Goal: Information Seeking & Learning: Learn about a topic

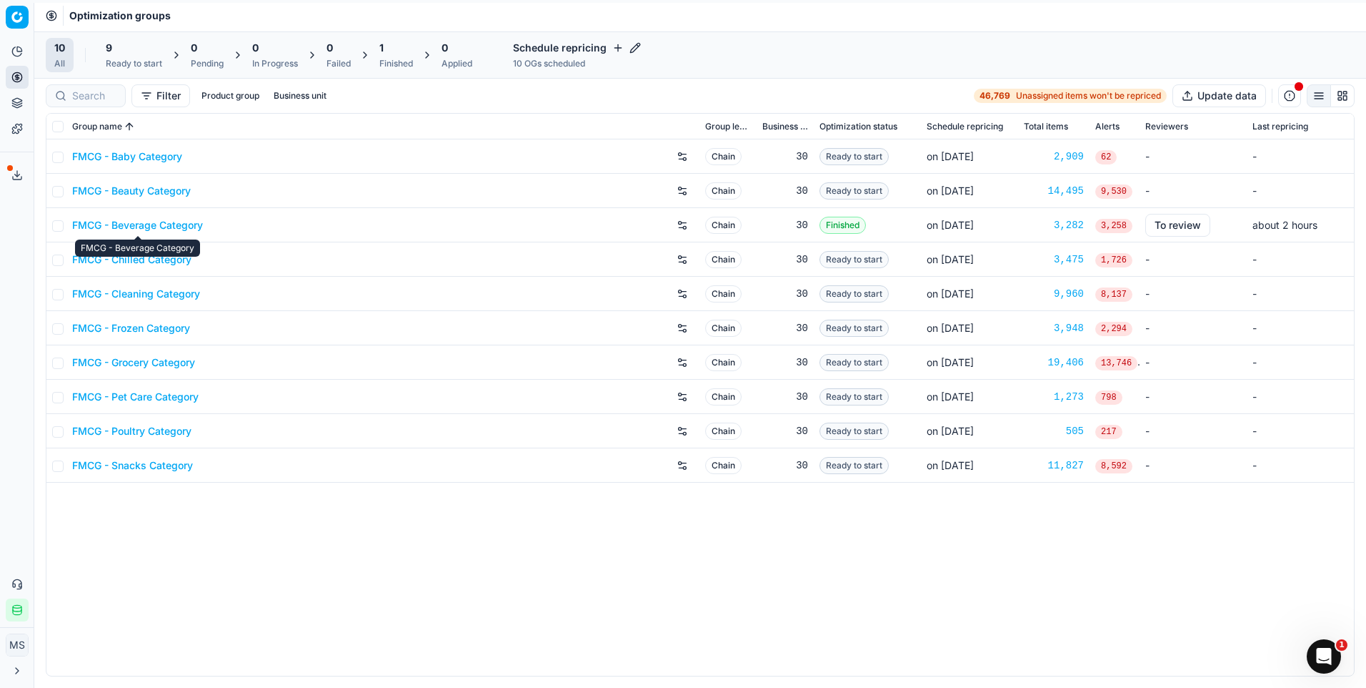
click at [169, 222] on link "FMCG - Beverage Category" at bounding box center [137, 225] width 131 height 14
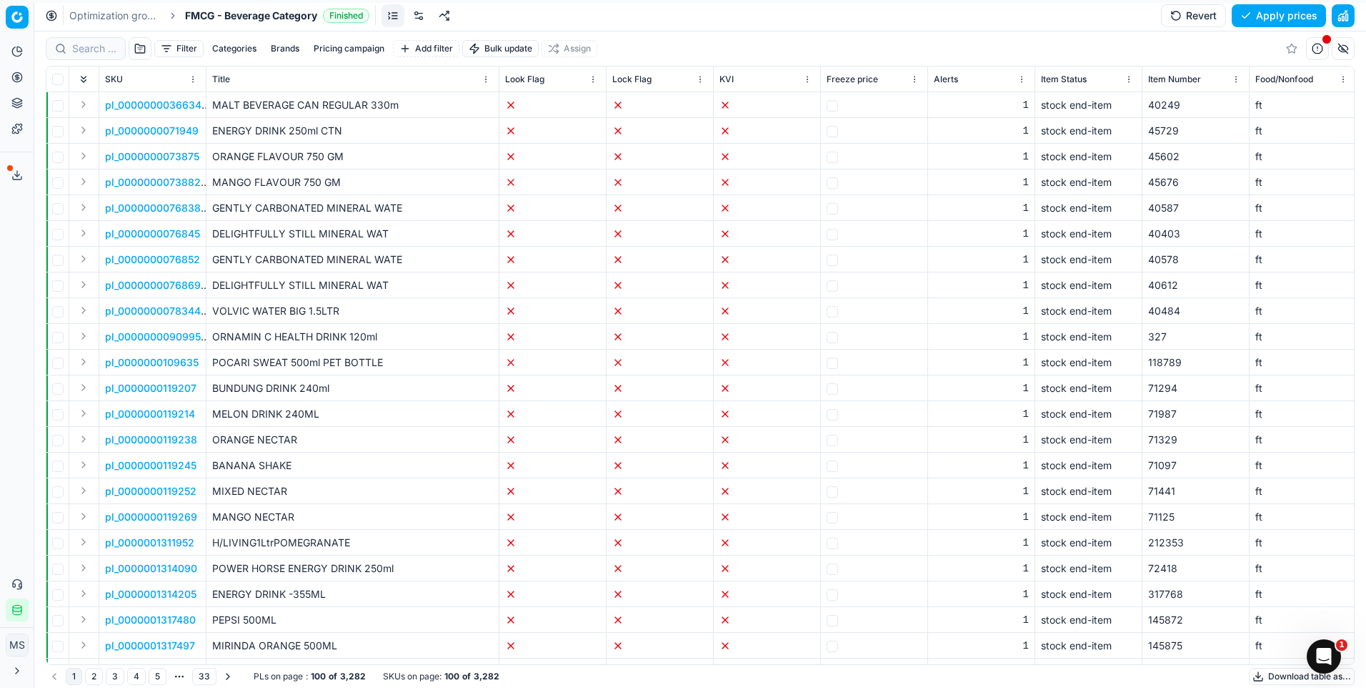
click at [11, 415] on div "Analytics Pricing Product portfolio Templates Export service 2 Contact support …" at bounding box center [17, 330] width 34 height 592
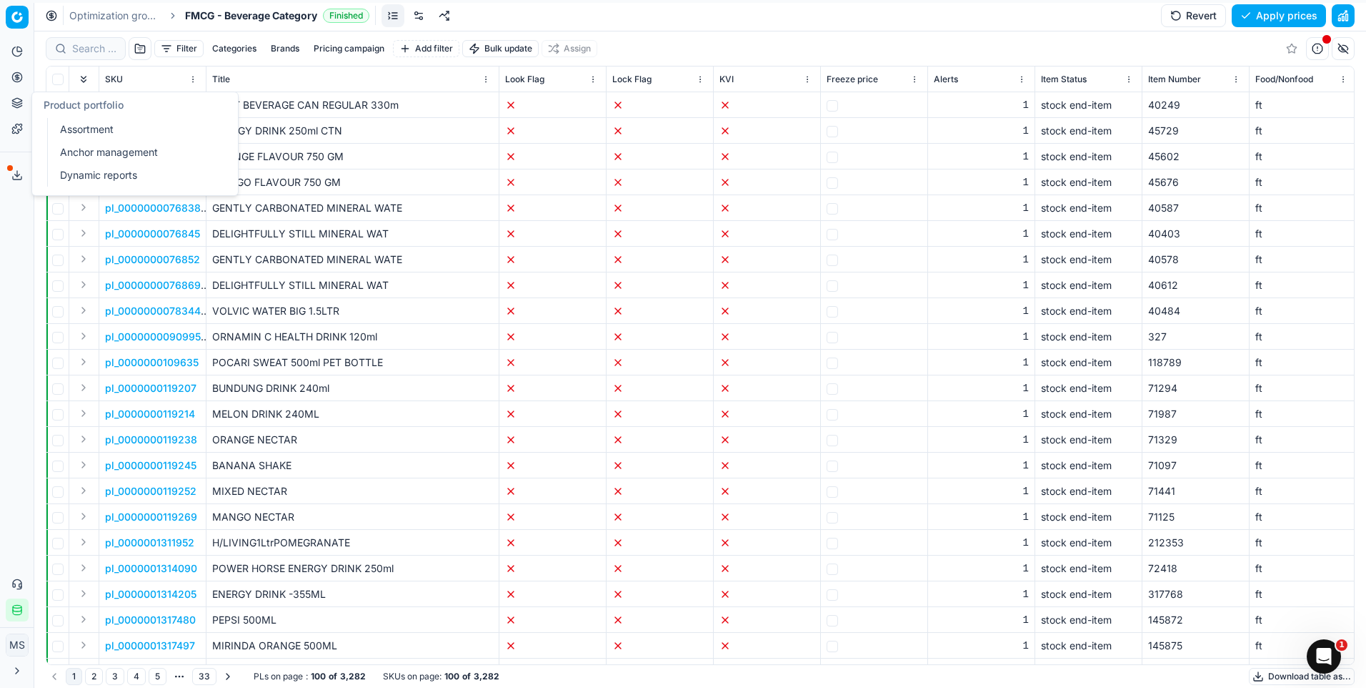
click at [109, 160] on link "Anchor management" at bounding box center [137, 152] width 167 height 20
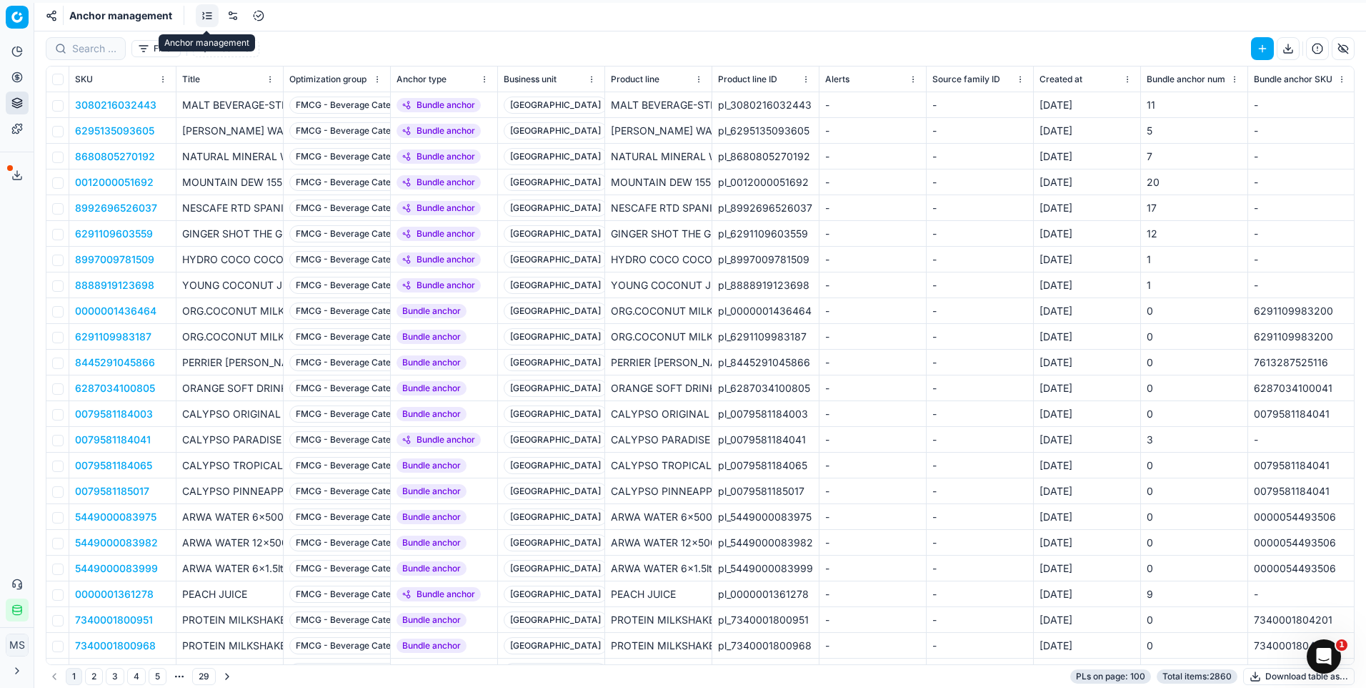
click at [209, 9] on link at bounding box center [207, 15] width 23 height 23
click at [241, 19] on link at bounding box center [233, 15] width 23 height 23
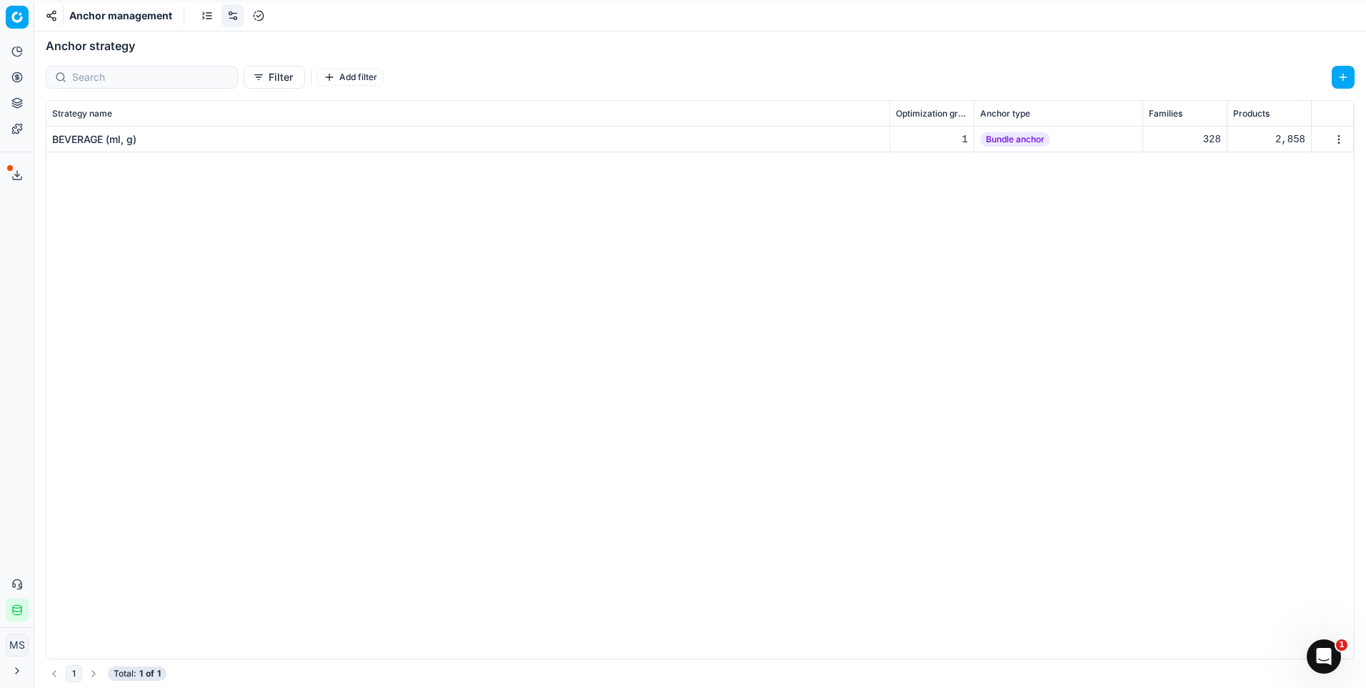
click at [86, 144] on div "BEVERAGE (ml, g)" at bounding box center [94, 139] width 84 height 14
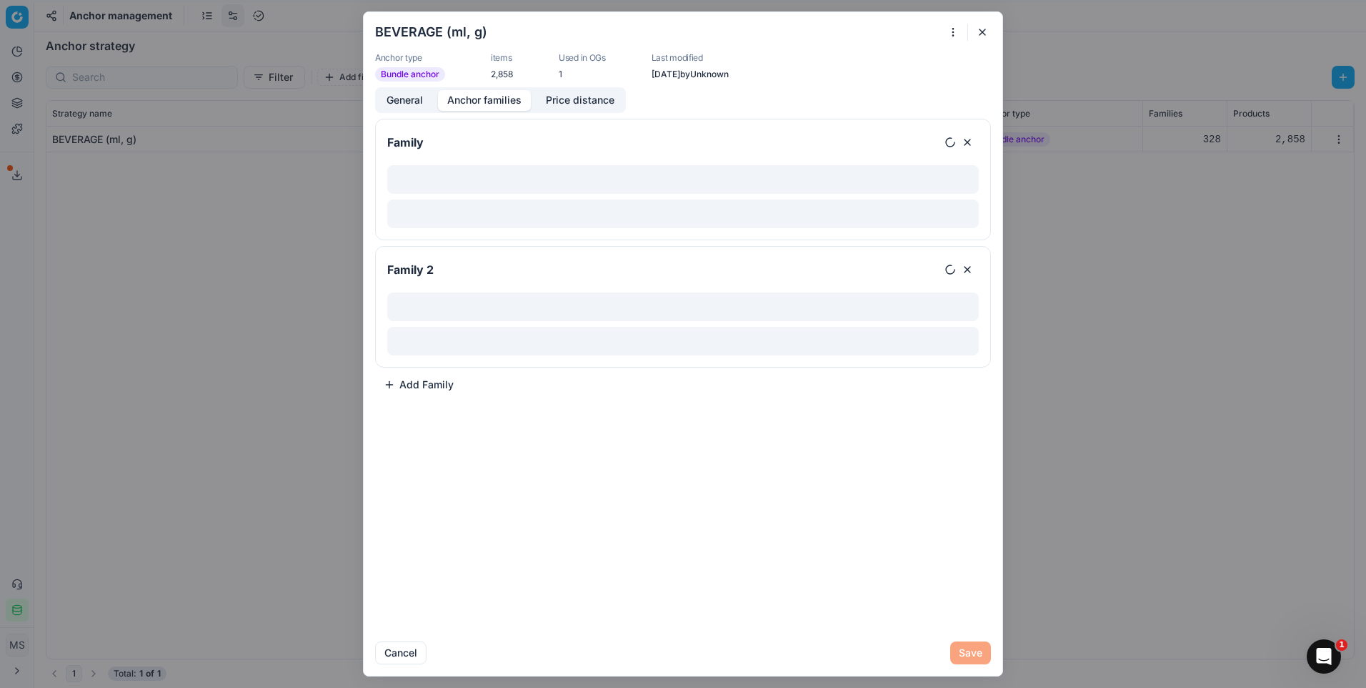
click at [478, 101] on button "Anchor families" at bounding box center [484, 100] width 93 height 21
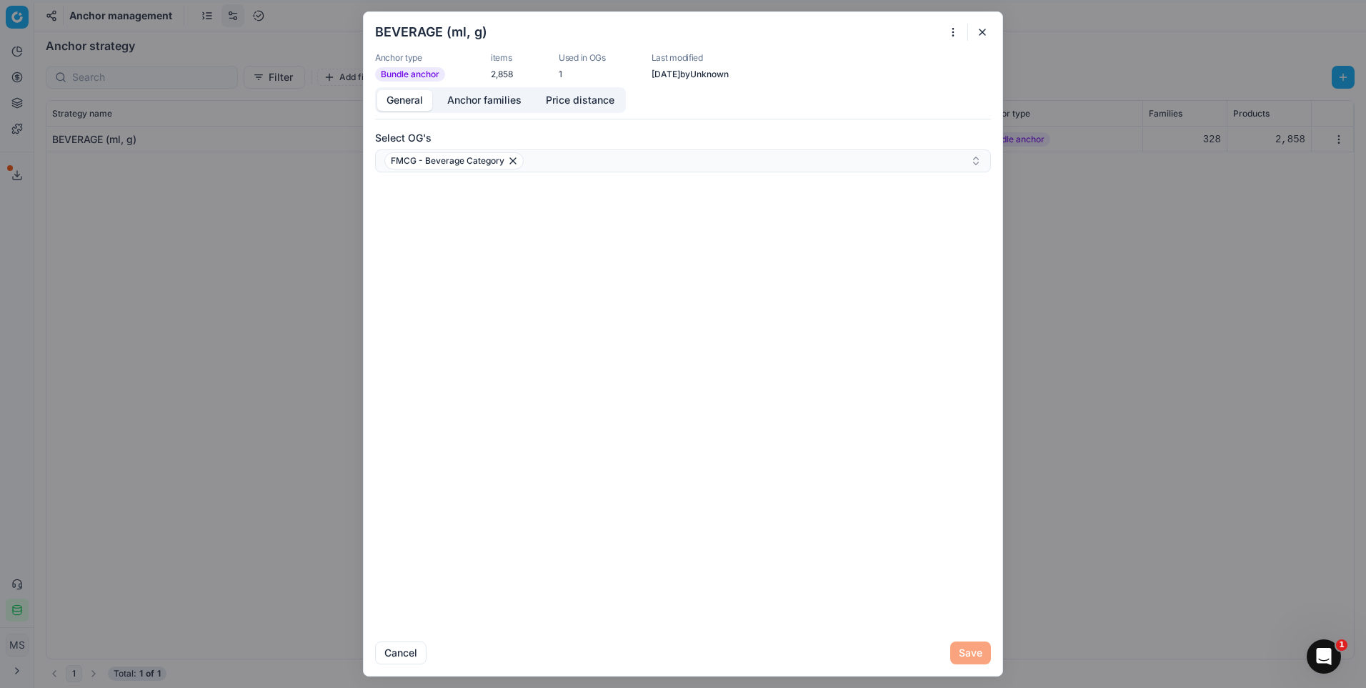
click at [412, 104] on button "General" at bounding box center [404, 100] width 55 height 21
click at [484, 101] on button "Anchor families" at bounding box center [484, 100] width 93 height 21
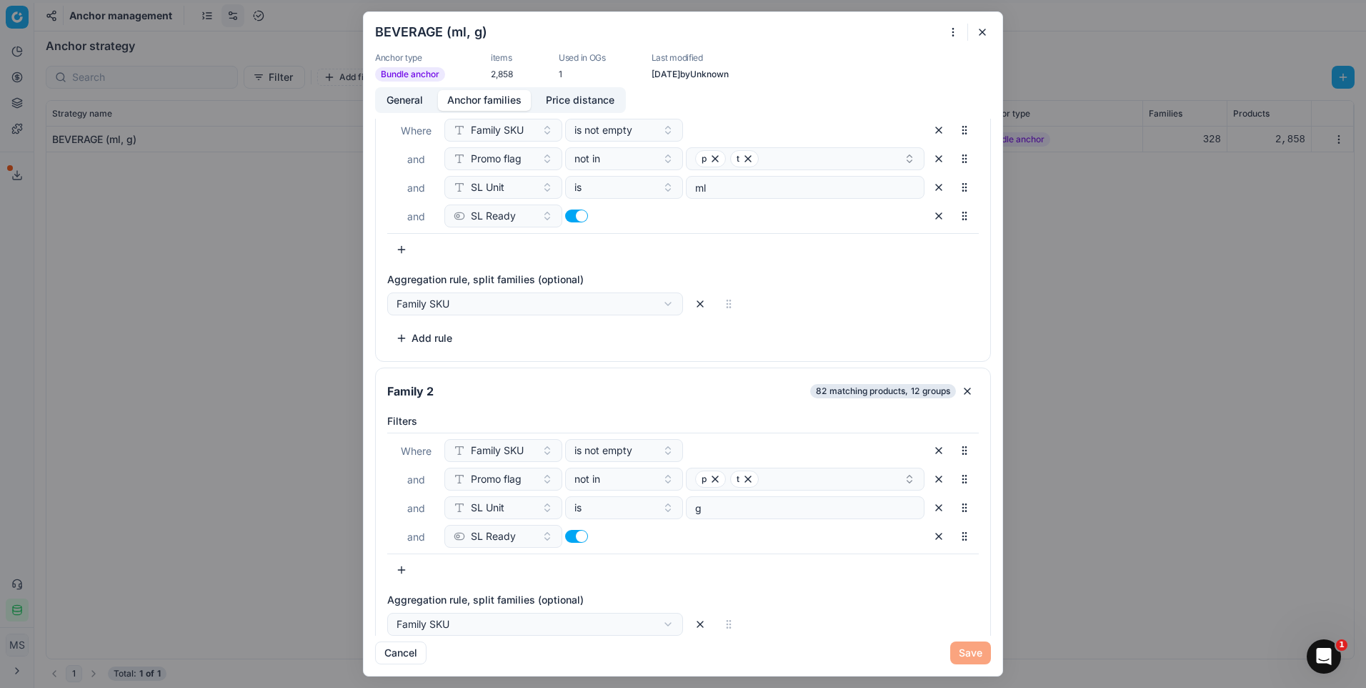
scroll to position [147, 0]
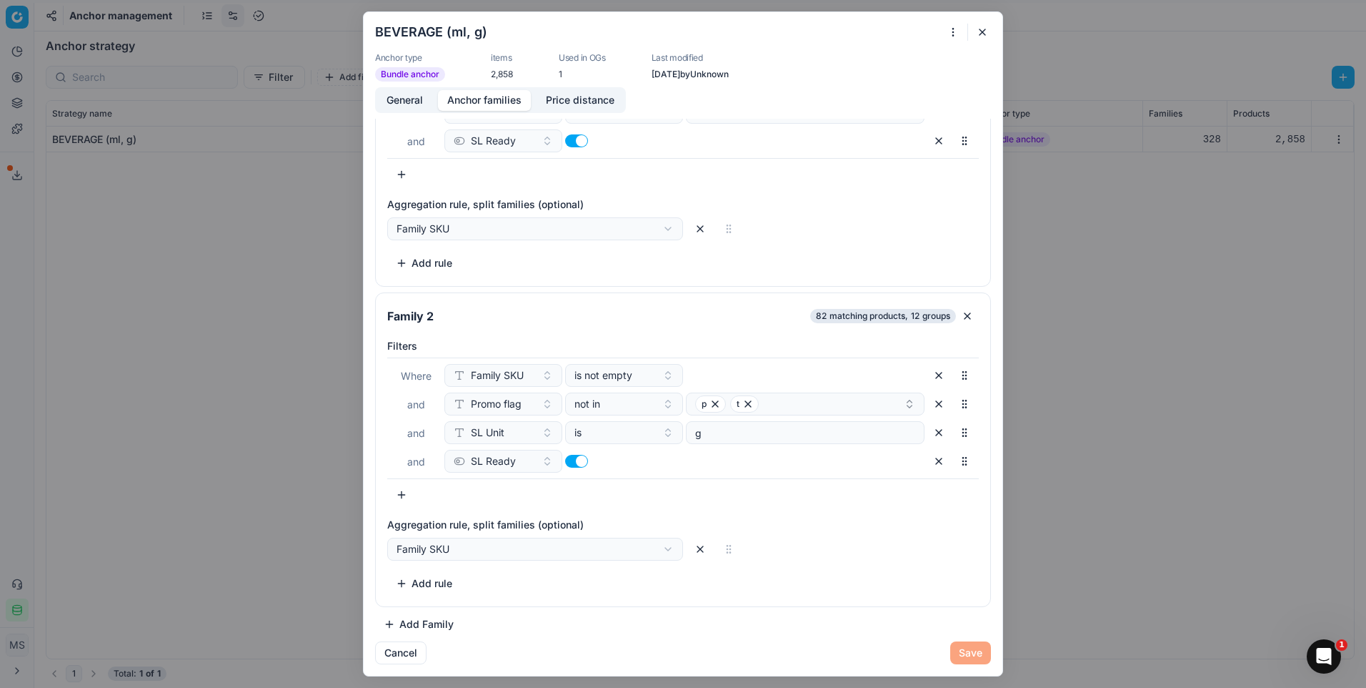
click at [563, 100] on button "Price distance" at bounding box center [580, 100] width 87 height 21
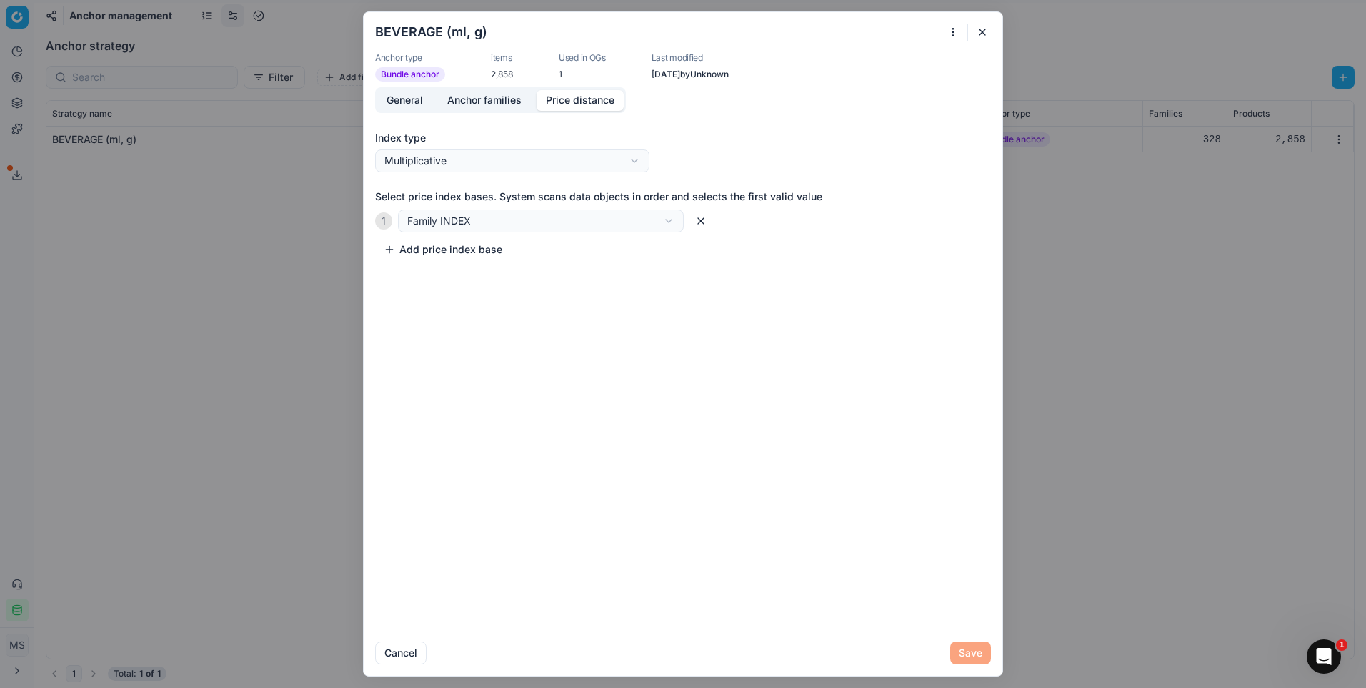
click at [983, 37] on button "button" at bounding box center [982, 32] width 17 height 17
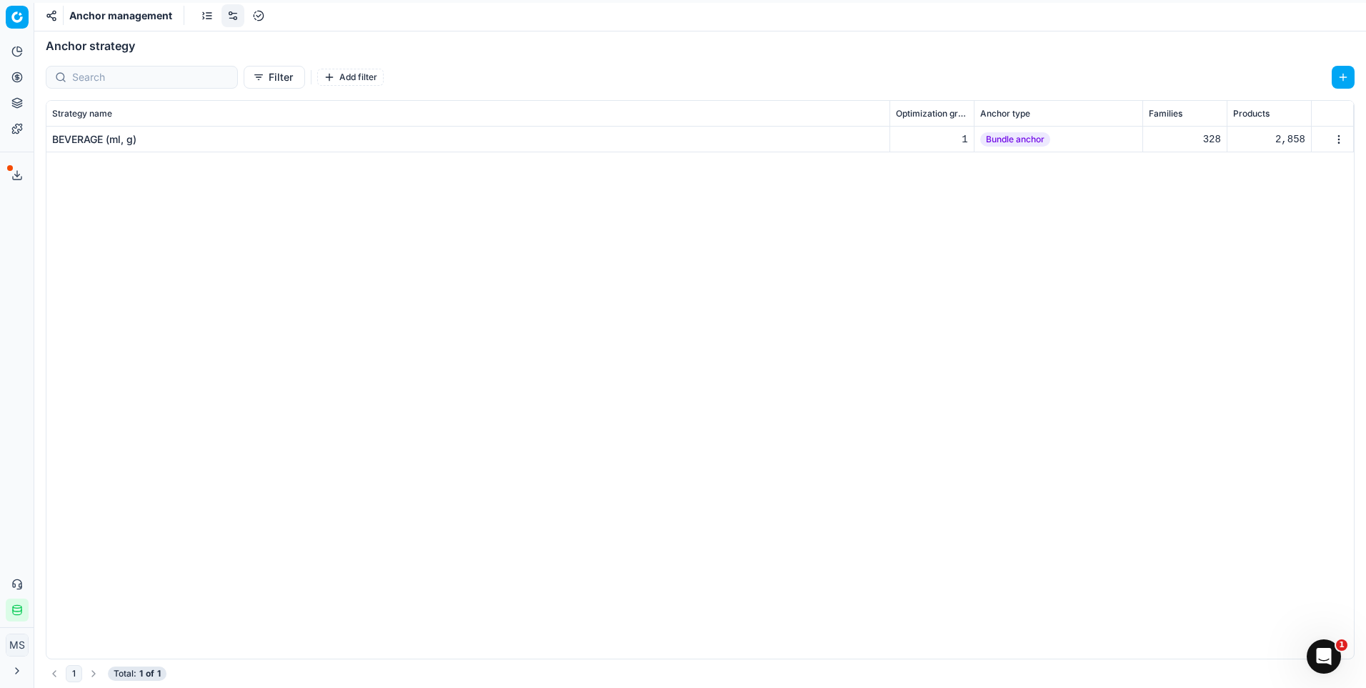
click at [89, 134] on div "BEVERAGE (ml, g)" at bounding box center [94, 139] width 84 height 14
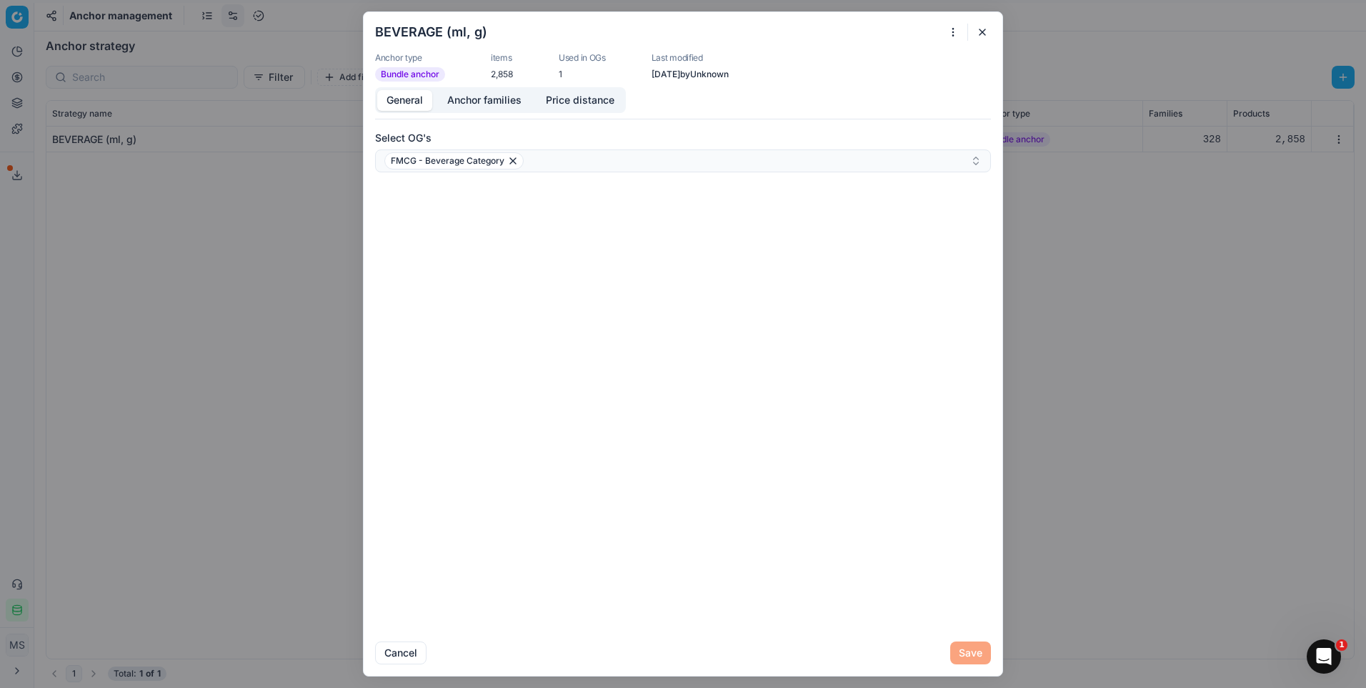
click at [971, 27] on div at bounding box center [959, 32] width 29 height 17
click at [992, 40] on div "BEVERAGE (ml, g) Anchor type Bundle anchor items 2,858 Used in OGs 1 Last modif…" at bounding box center [683, 343] width 640 height 665
click at [984, 21] on div "BEVERAGE (ml, g) Anchor type Bundle anchor items 2,858 Used in OGs 1 Last modif…" at bounding box center [683, 343] width 640 height 665
click at [982, 26] on button "button" at bounding box center [982, 32] width 17 height 17
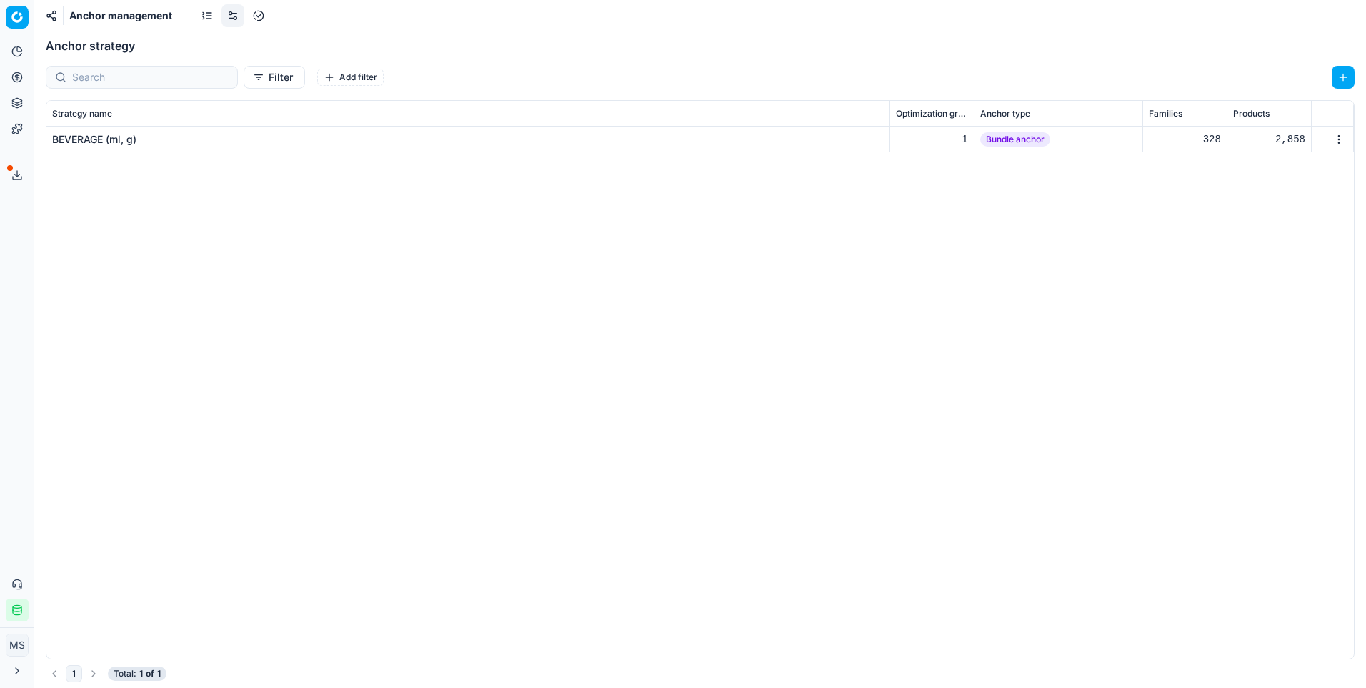
click at [97, 145] on div "BEVERAGE (ml, g)" at bounding box center [94, 139] width 84 height 14
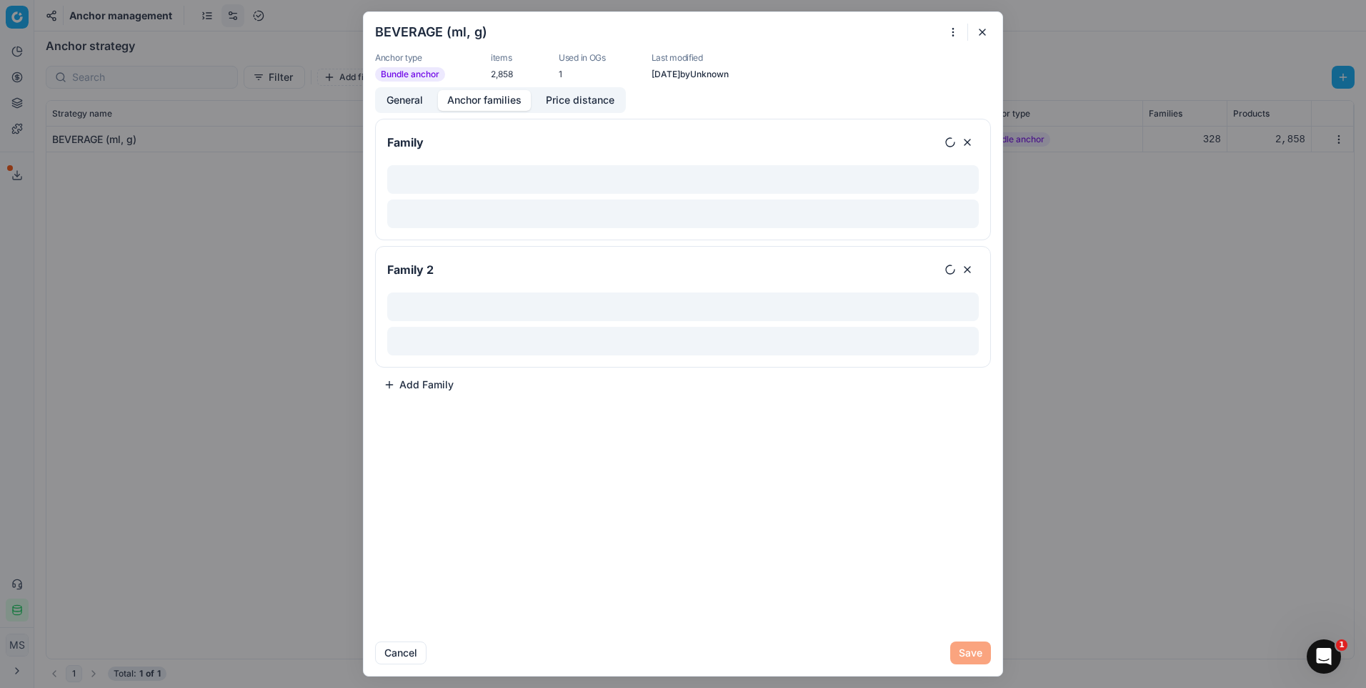
click at [490, 104] on button "Anchor families" at bounding box center [484, 100] width 93 height 21
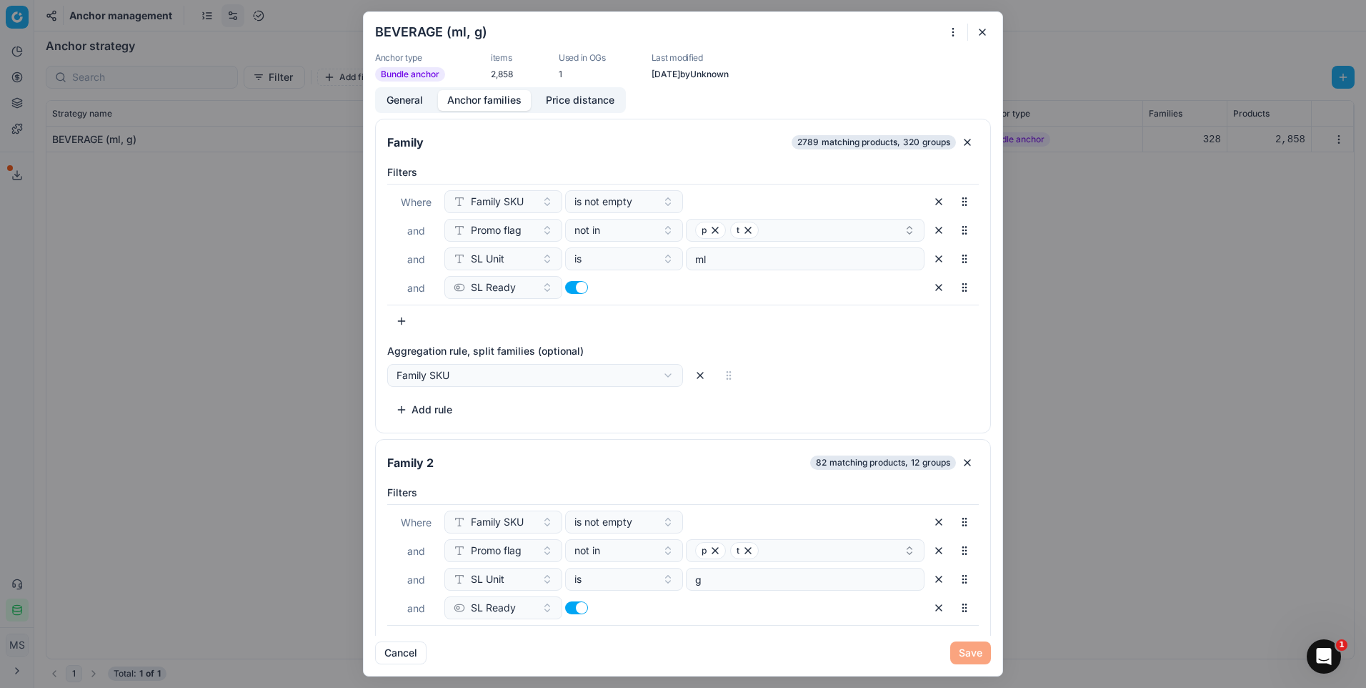
click at [983, 36] on button "button" at bounding box center [982, 32] width 17 height 17
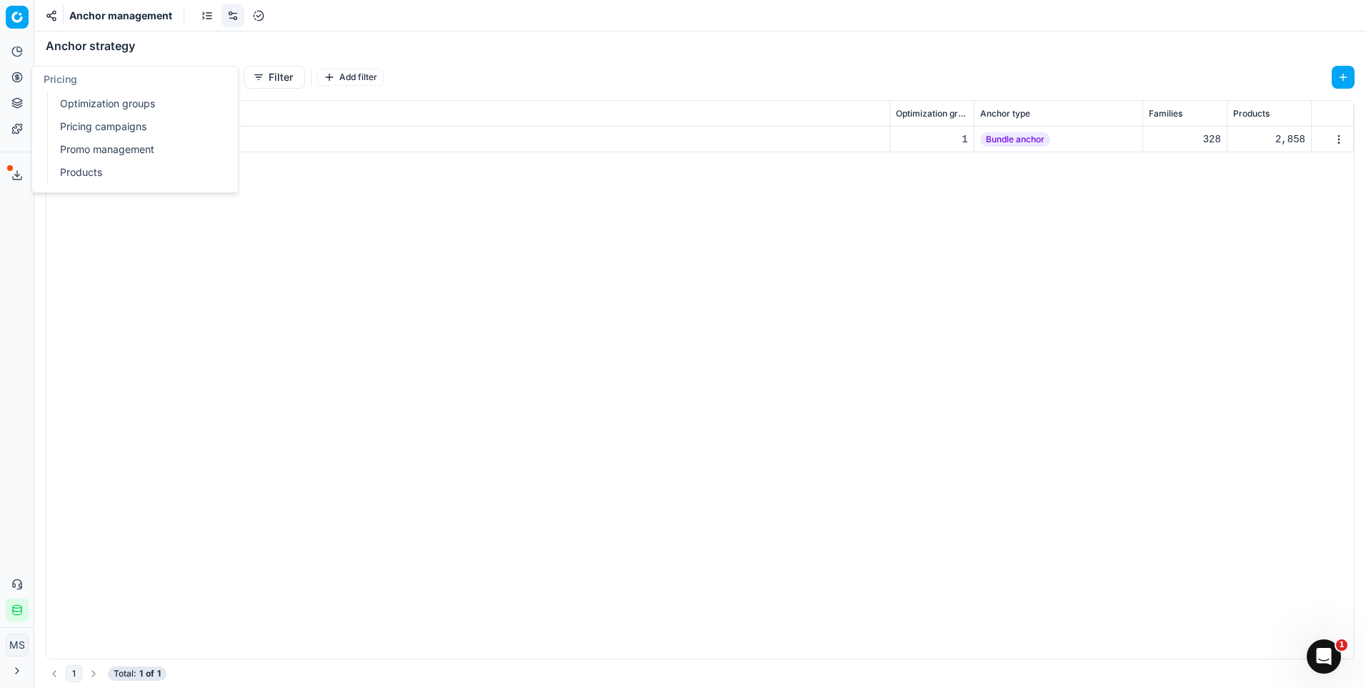
click at [115, 110] on link "Optimization groups" at bounding box center [137, 104] width 167 height 20
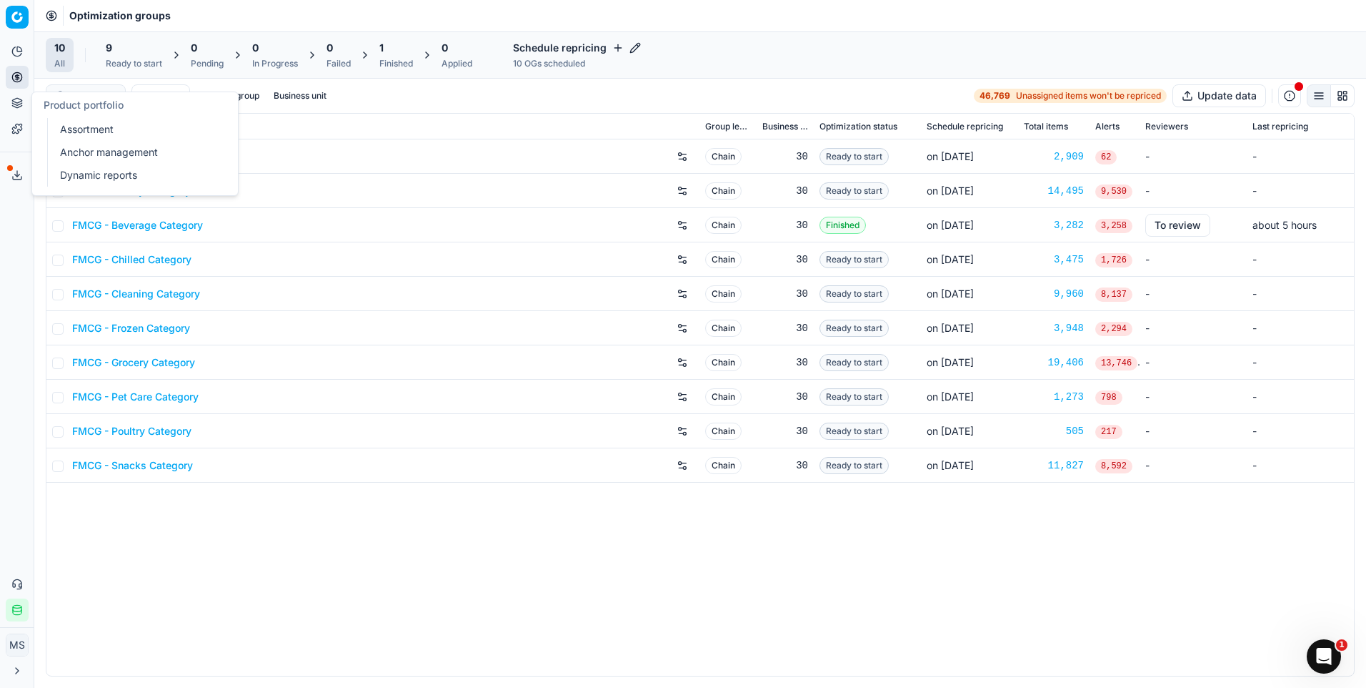
click at [94, 147] on link "Anchor management" at bounding box center [137, 152] width 167 height 20
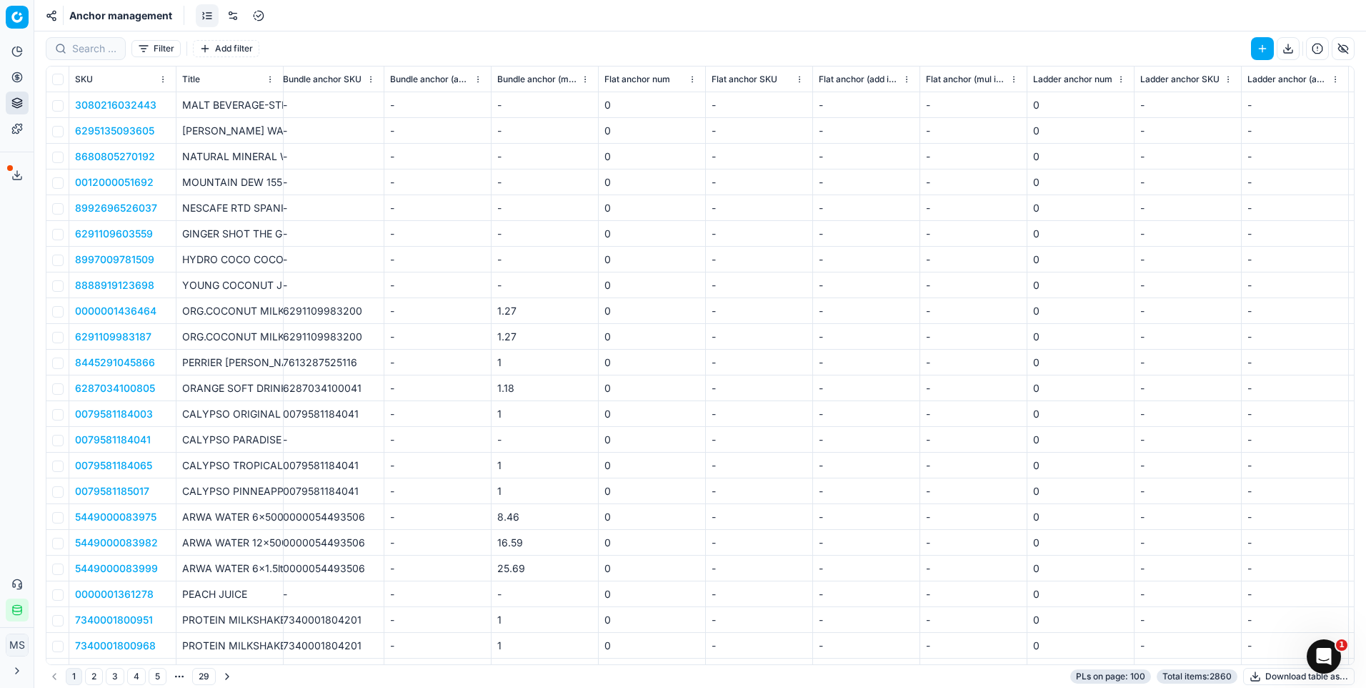
scroll to position [0, 916]
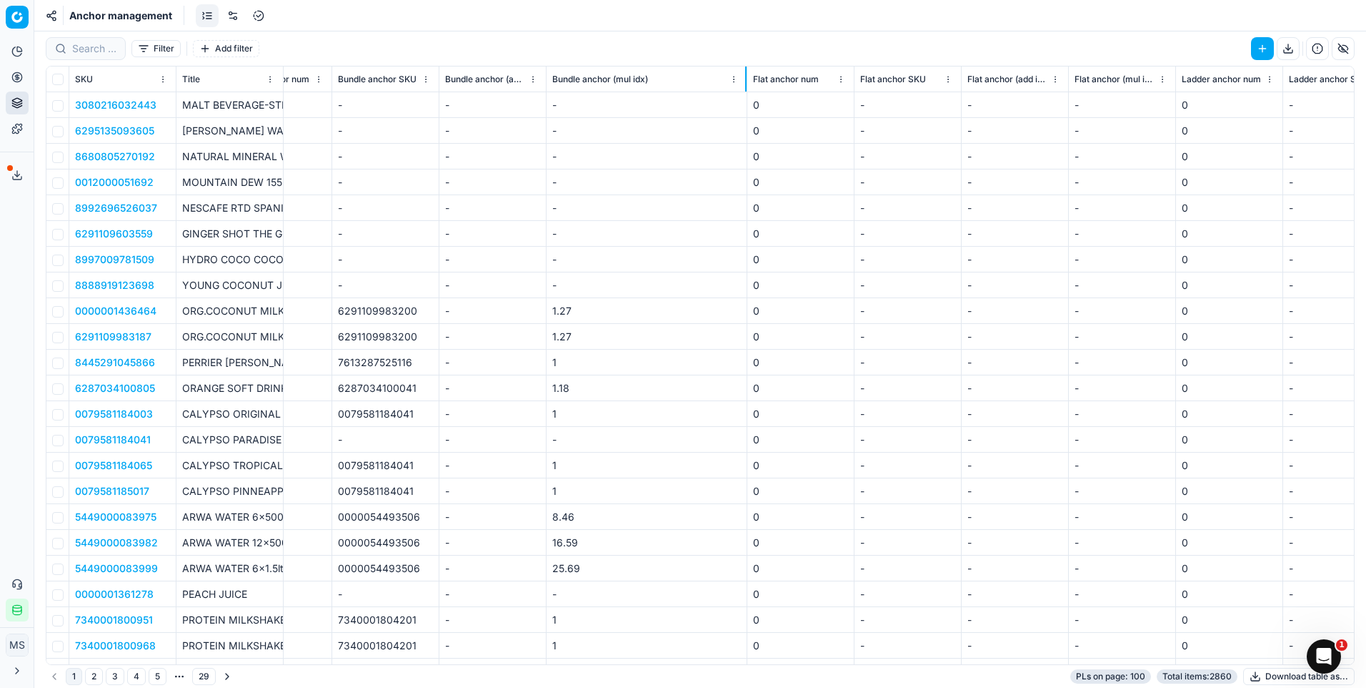
drag, startPoint x: 653, startPoint y: 75, endPoint x: 746, endPoint y: 82, distance: 93.9
click at [746, 82] on div at bounding box center [745, 78] width 1 height 25
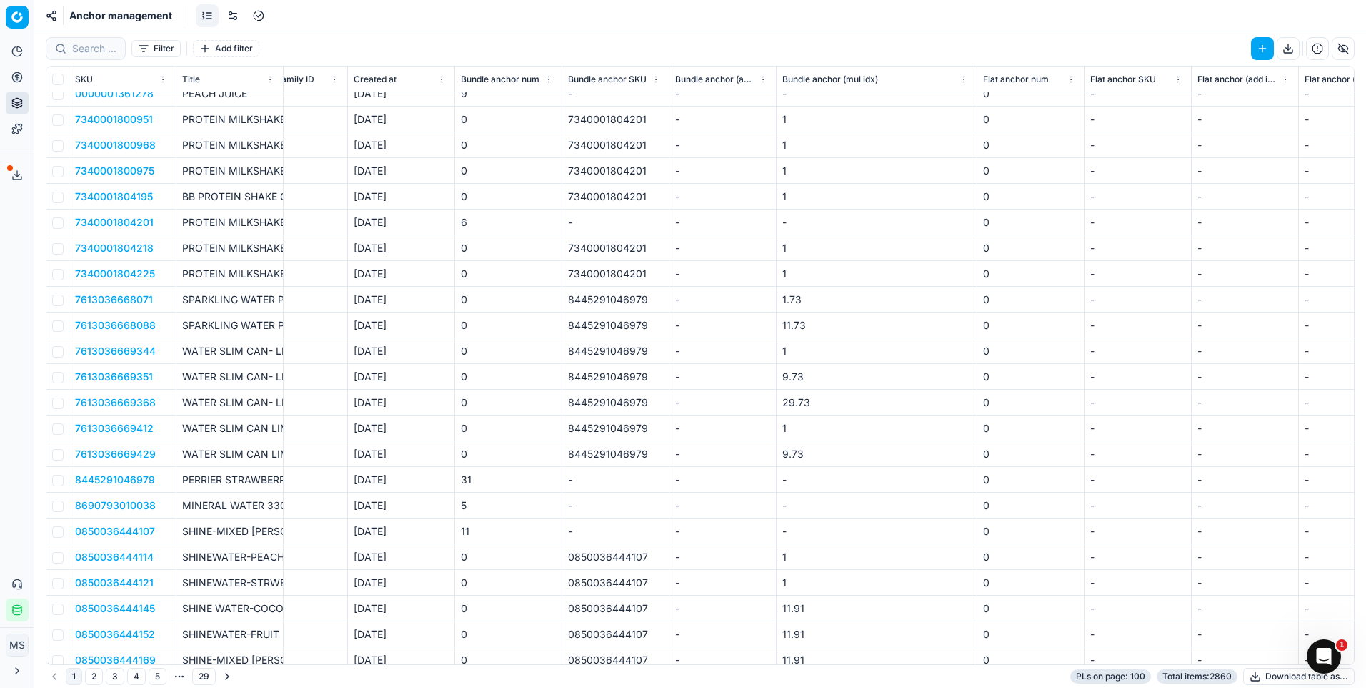
scroll to position [500, 632]
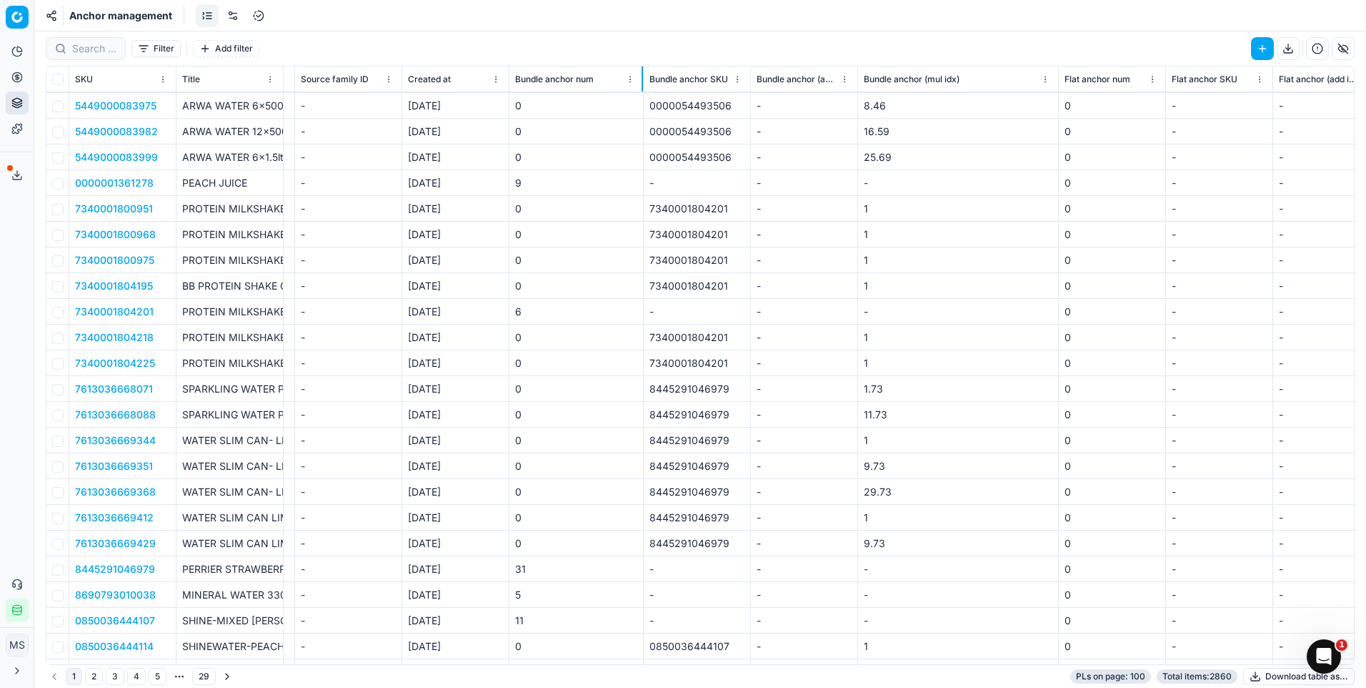
drag, startPoint x: 615, startPoint y: 79, endPoint x: 643, endPoint y: 73, distance: 28.5
click at [643, 73] on div at bounding box center [642, 78] width 1 height 25
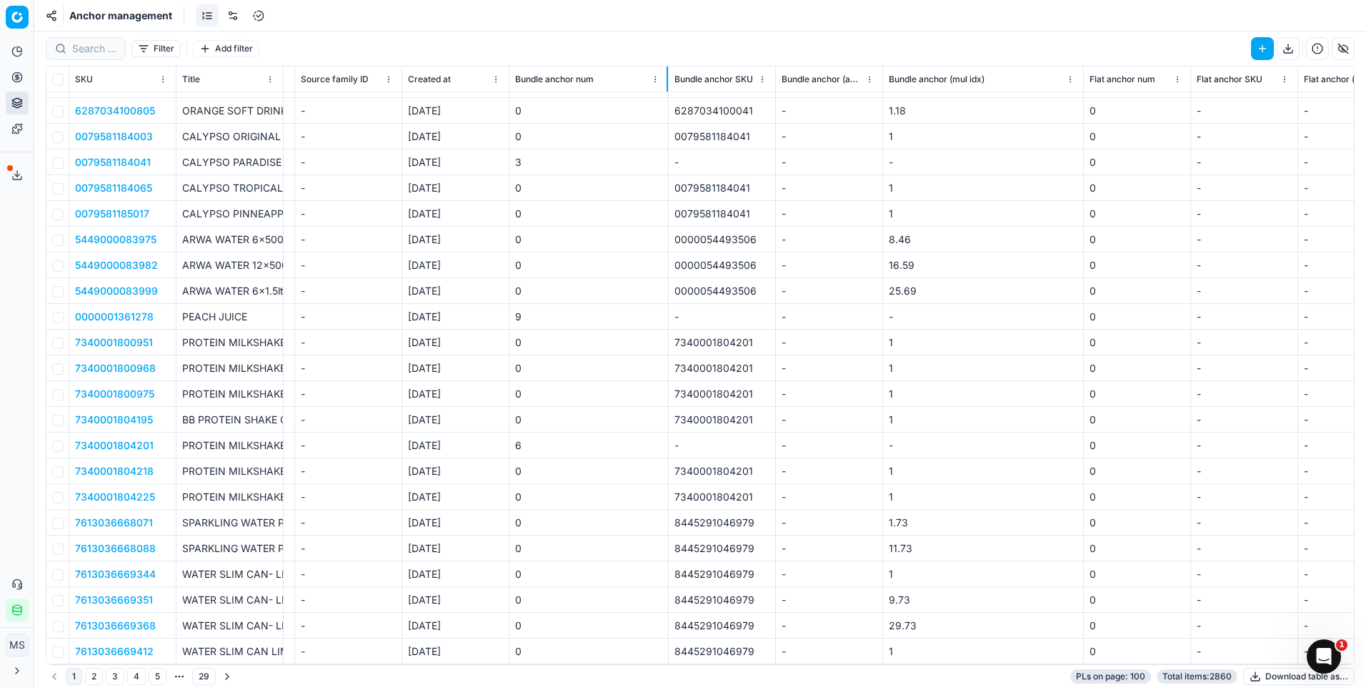
drag, startPoint x: 643, startPoint y: 71, endPoint x: 668, endPoint y: 71, distance: 24.3
click at [668, 71] on div at bounding box center [667, 78] width 1 height 25
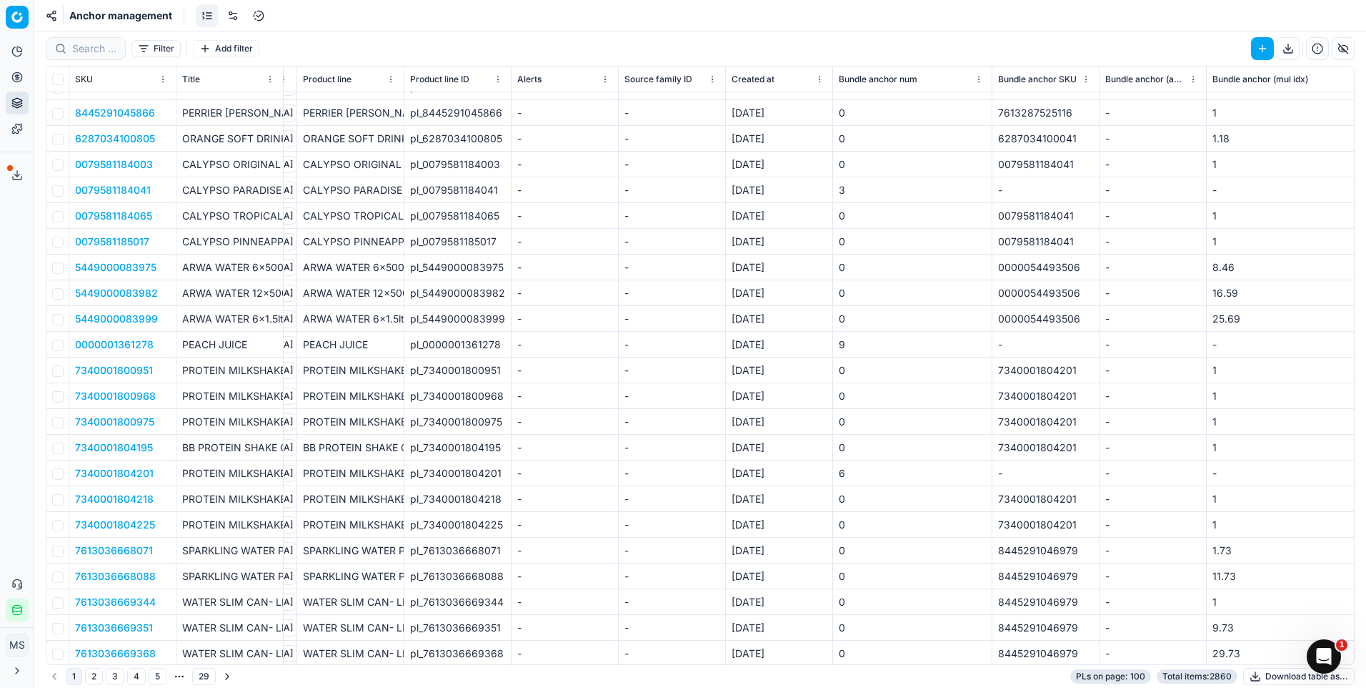
scroll to position [249, 0]
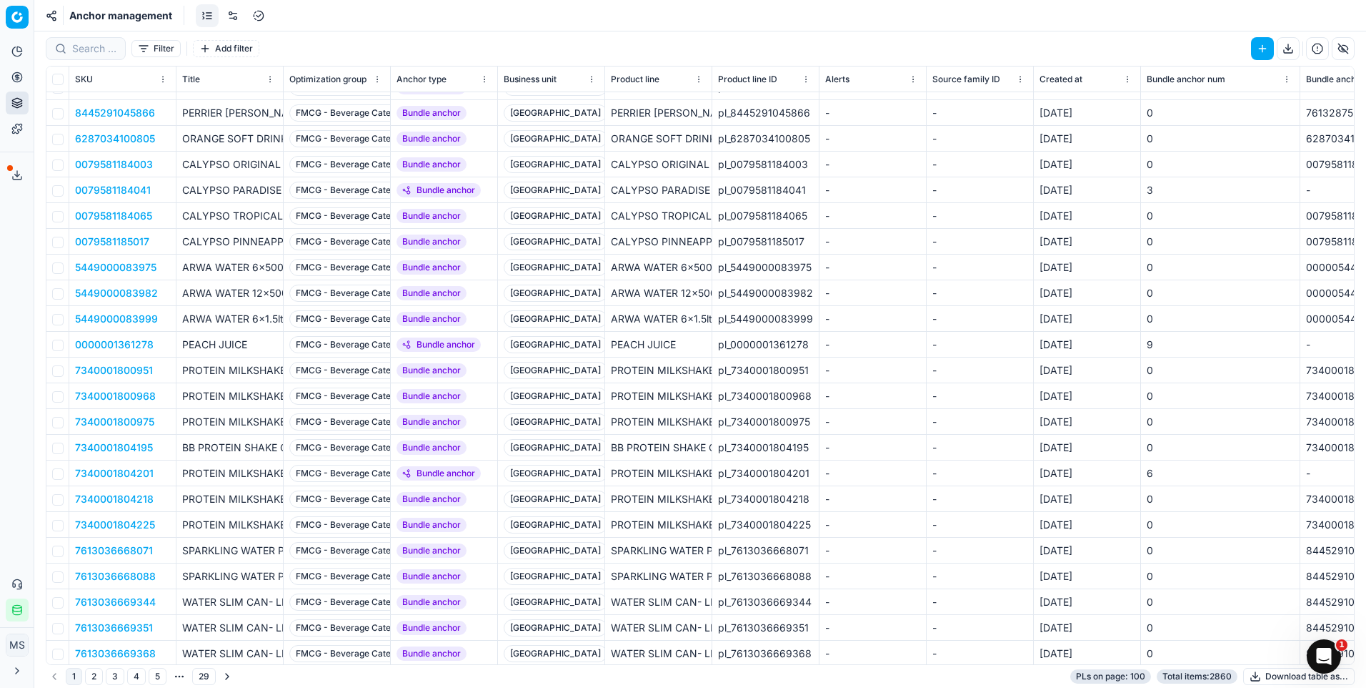
click at [141, 46] on button "Filter" at bounding box center [156, 48] width 49 height 17
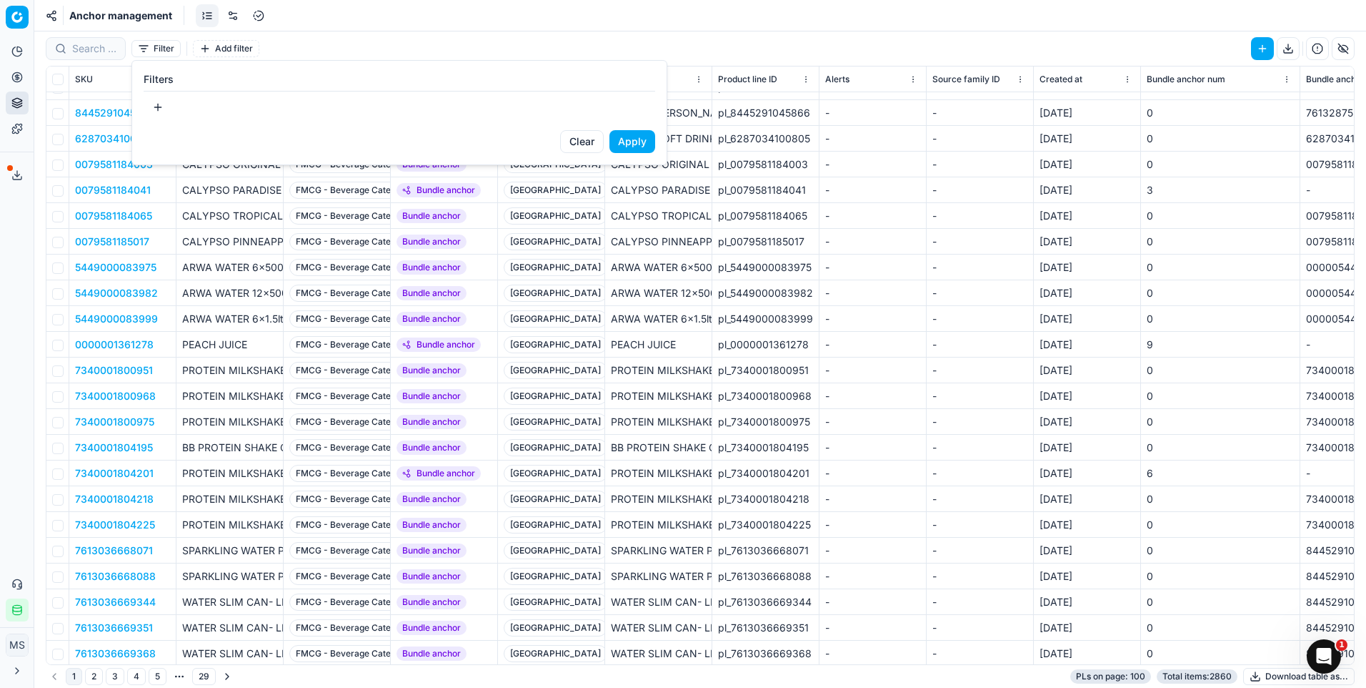
click at [154, 109] on button "button" at bounding box center [158, 107] width 29 height 23
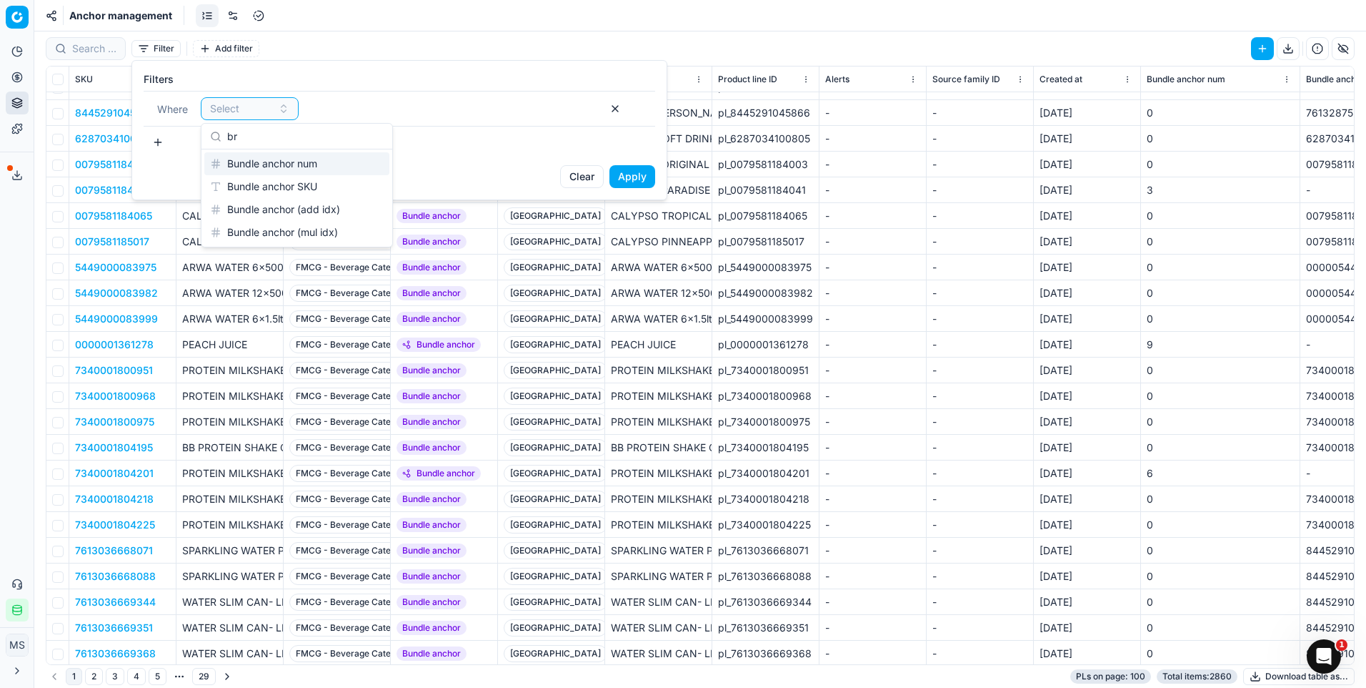
type input "b"
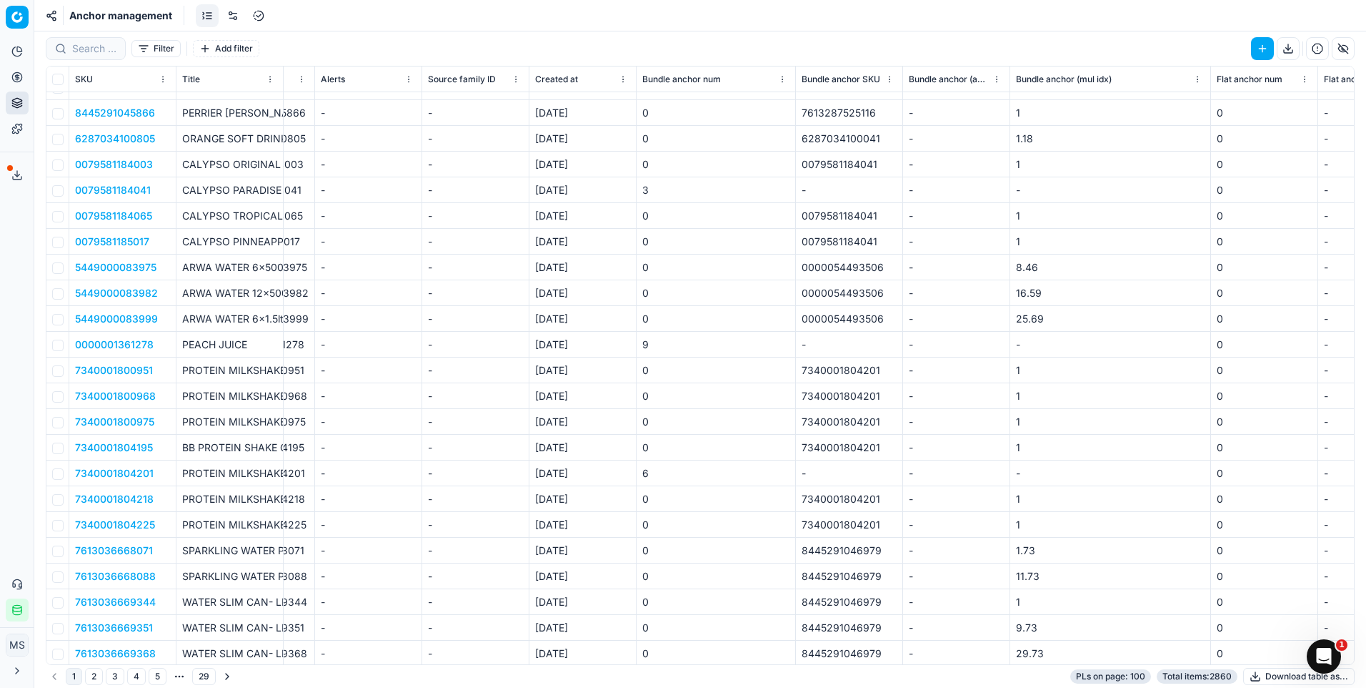
scroll to position [249, 532]
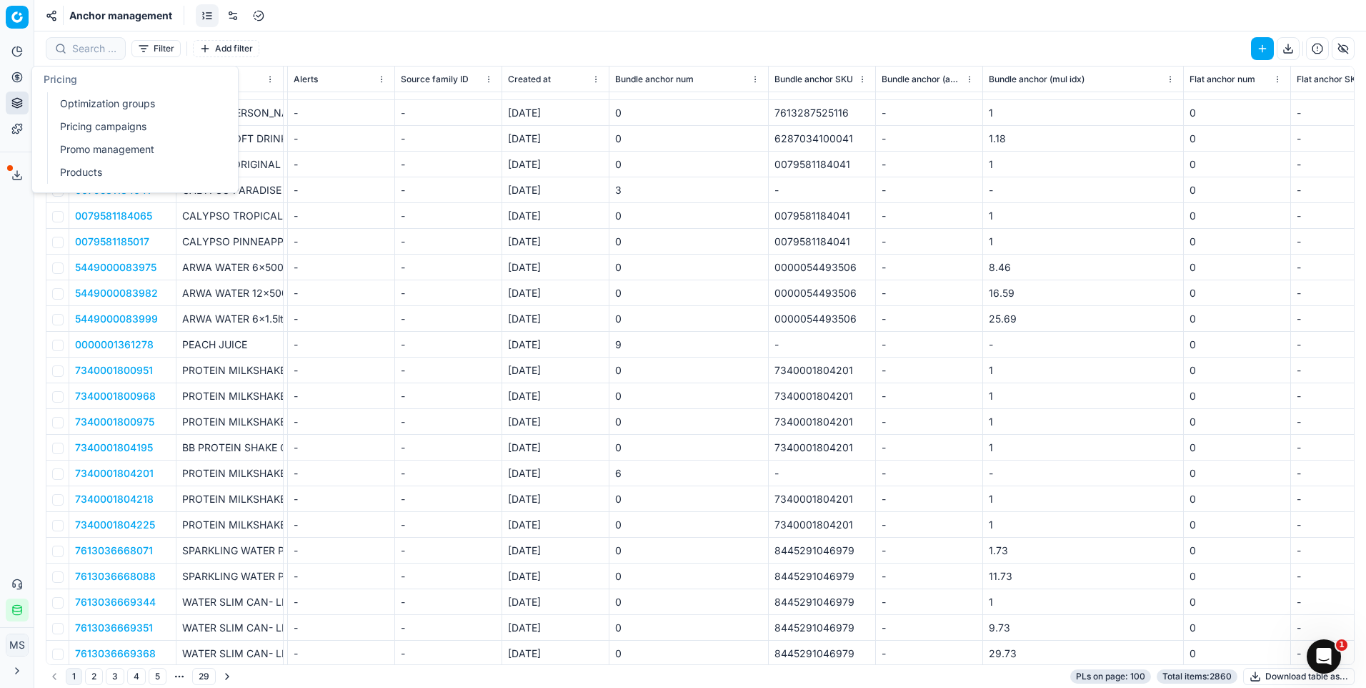
click at [91, 104] on link "Optimization groups" at bounding box center [137, 104] width 167 height 20
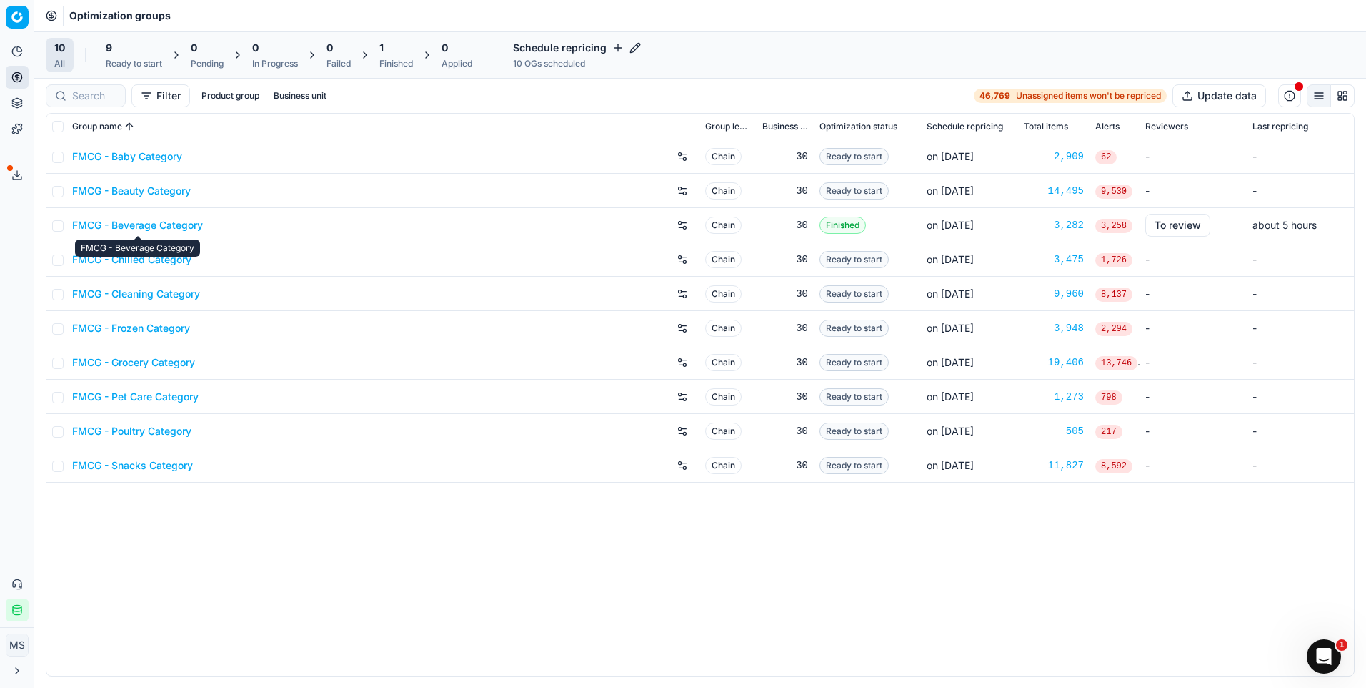
click at [147, 224] on link "FMCG - Beverage Category" at bounding box center [137, 225] width 131 height 14
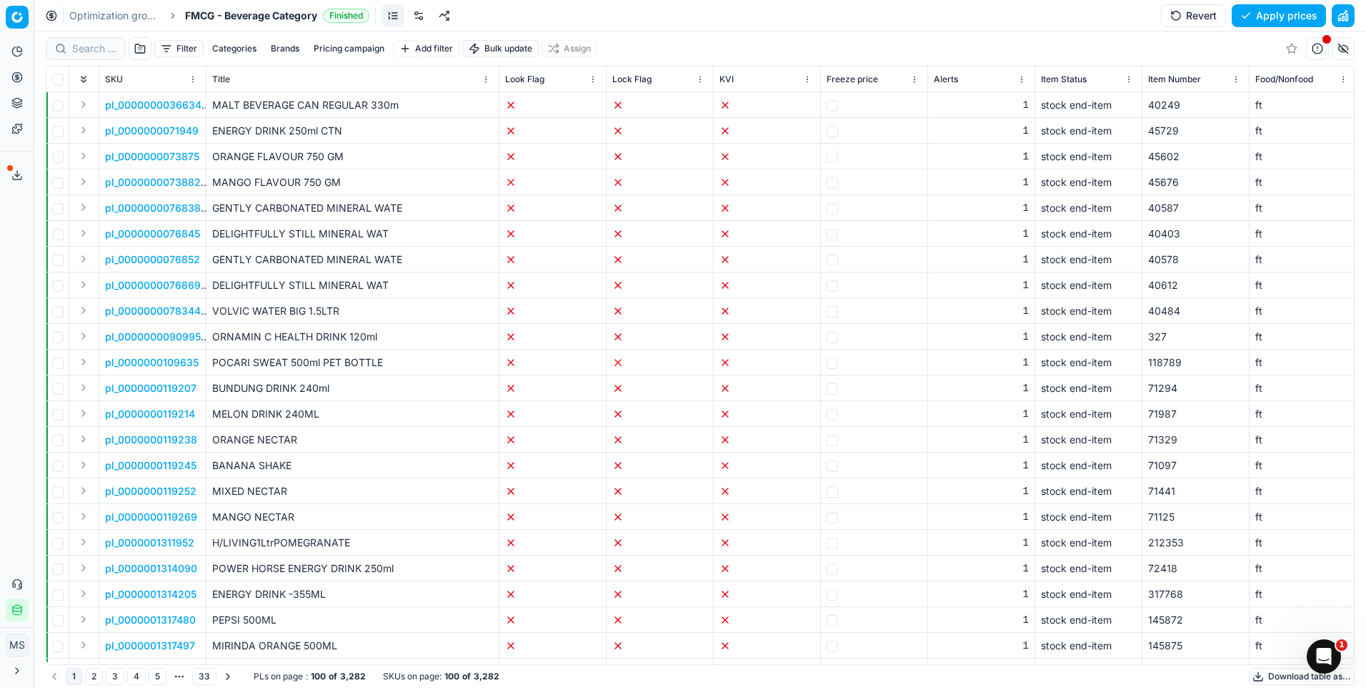
click at [183, 45] on button "Filter" at bounding box center [178, 48] width 49 height 17
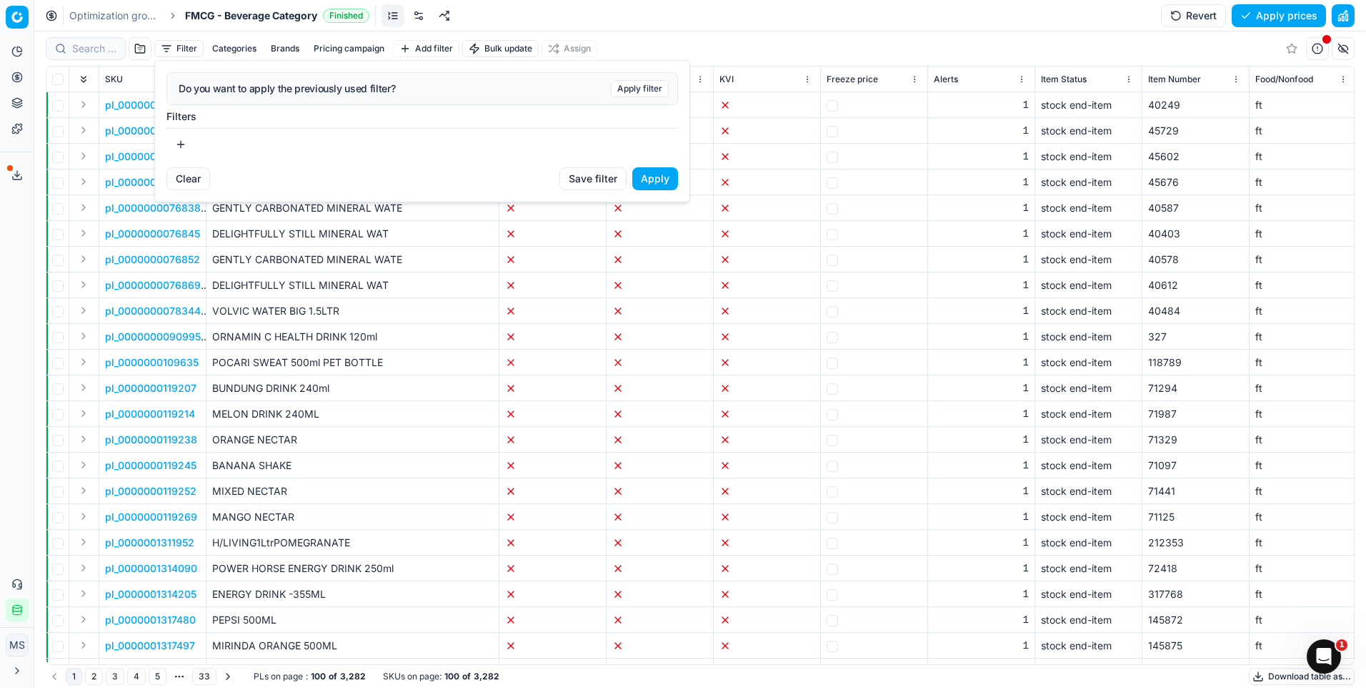
click at [272, 45] on html "Pricing platform Analytics Pricing Product portfolio Templates Export service 2…" at bounding box center [683, 344] width 1366 height 688
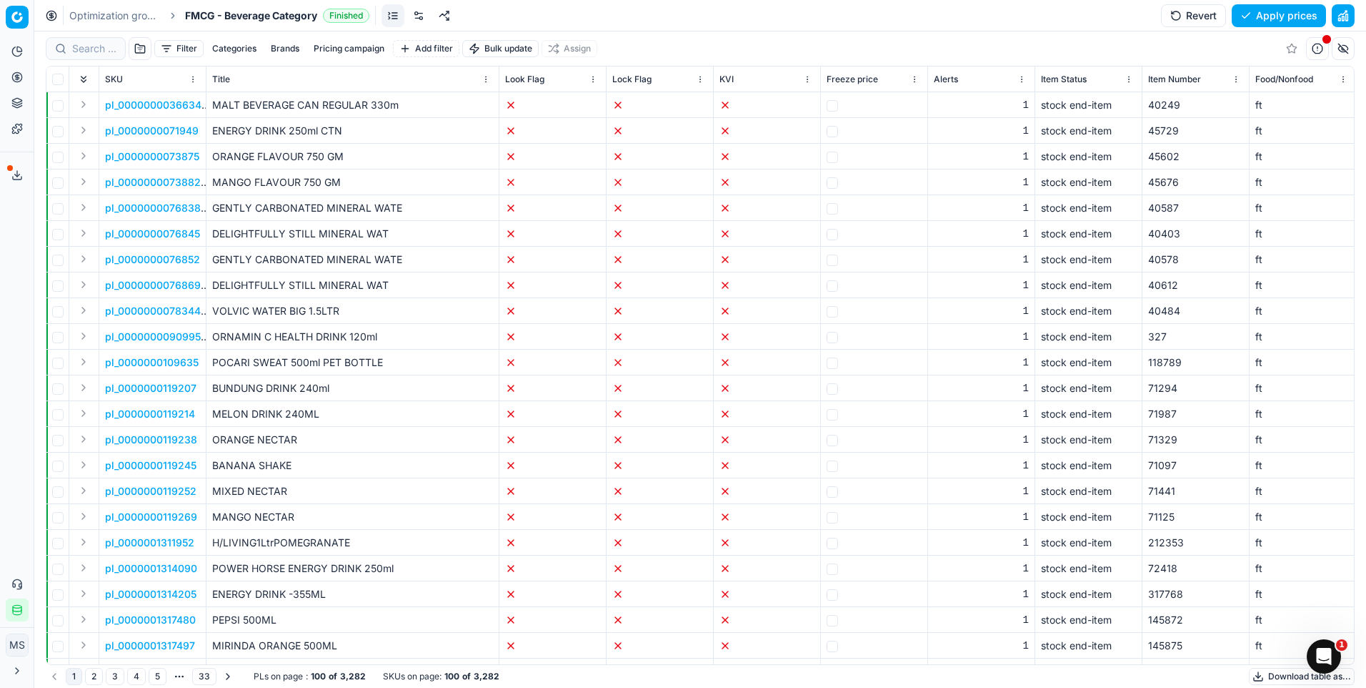
click at [279, 47] on button "Brands" at bounding box center [285, 48] width 40 height 17
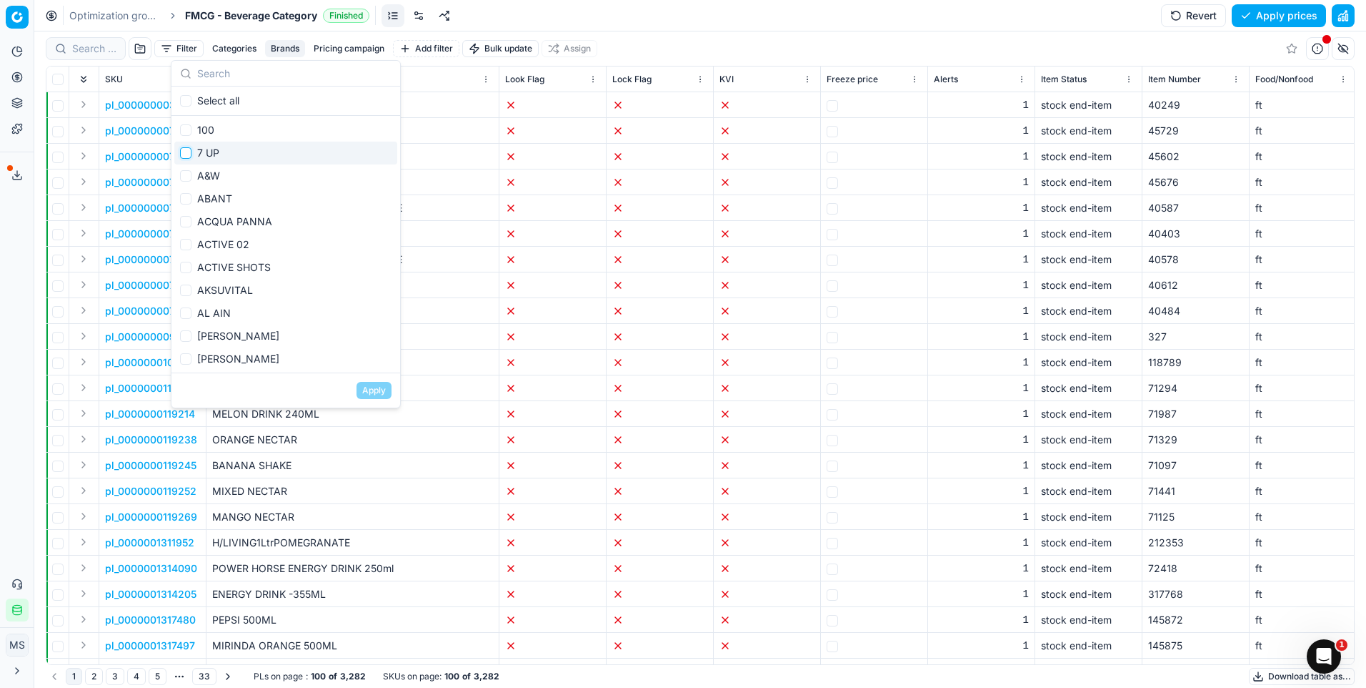
click at [187, 152] on input "Suggestions" at bounding box center [185, 152] width 11 height 11
checkbox input "true"
click at [364, 393] on button "Apply" at bounding box center [374, 390] width 35 height 17
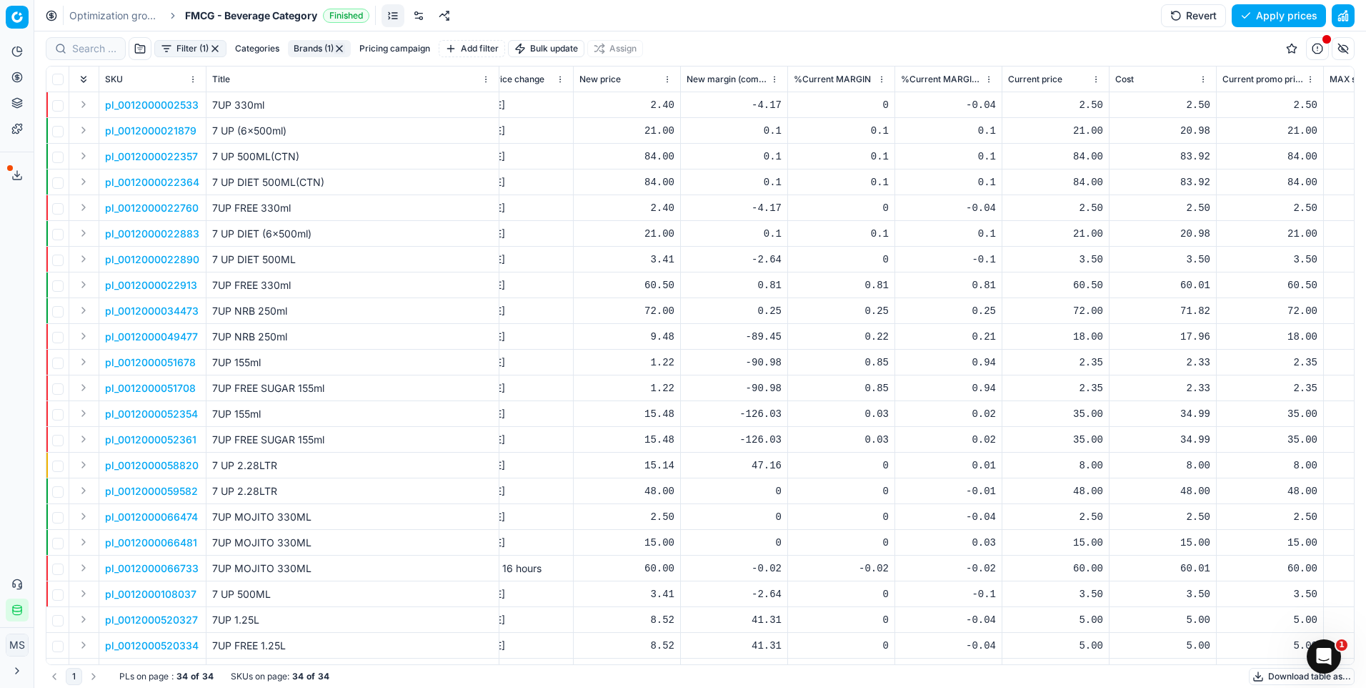
scroll to position [0, 4187]
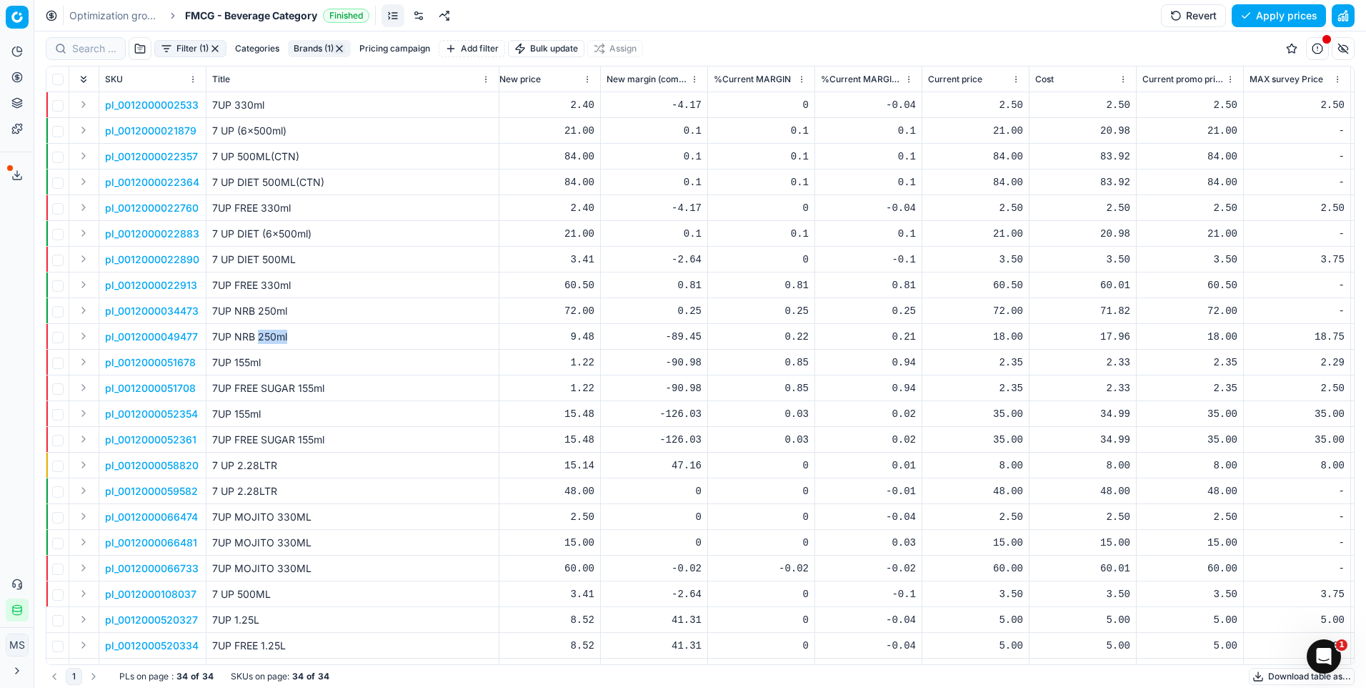
drag, startPoint x: 259, startPoint y: 333, endPoint x: 292, endPoint y: 332, distance: 32.9
click at [292, 332] on p "7UP NRB 250ml" at bounding box center [352, 336] width 281 height 14
drag, startPoint x: 229, startPoint y: 104, endPoint x: 269, endPoint y: 104, distance: 40.7
click at [269, 104] on p "7UP 330ml" at bounding box center [352, 105] width 281 height 14
drag, startPoint x: 559, startPoint y: 364, endPoint x: 595, endPoint y: 364, distance: 35.7
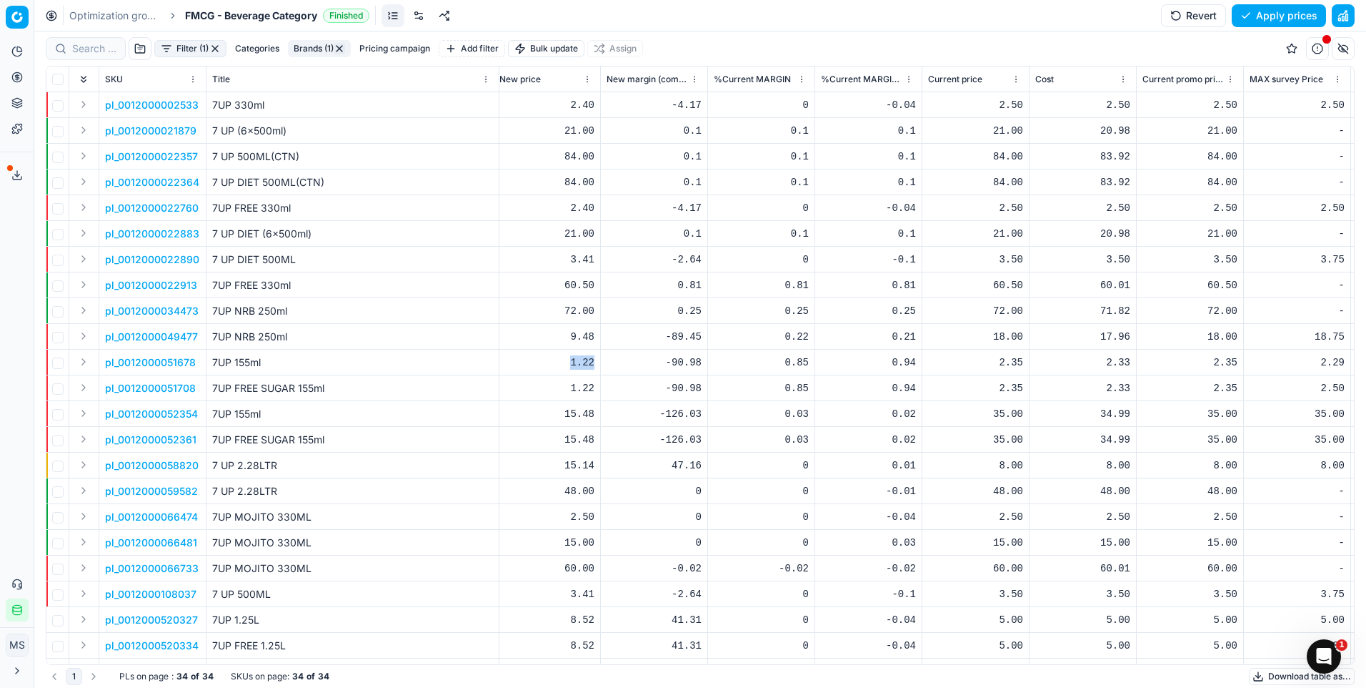
click at [595, 364] on td "1.22" at bounding box center [547, 362] width 107 height 26
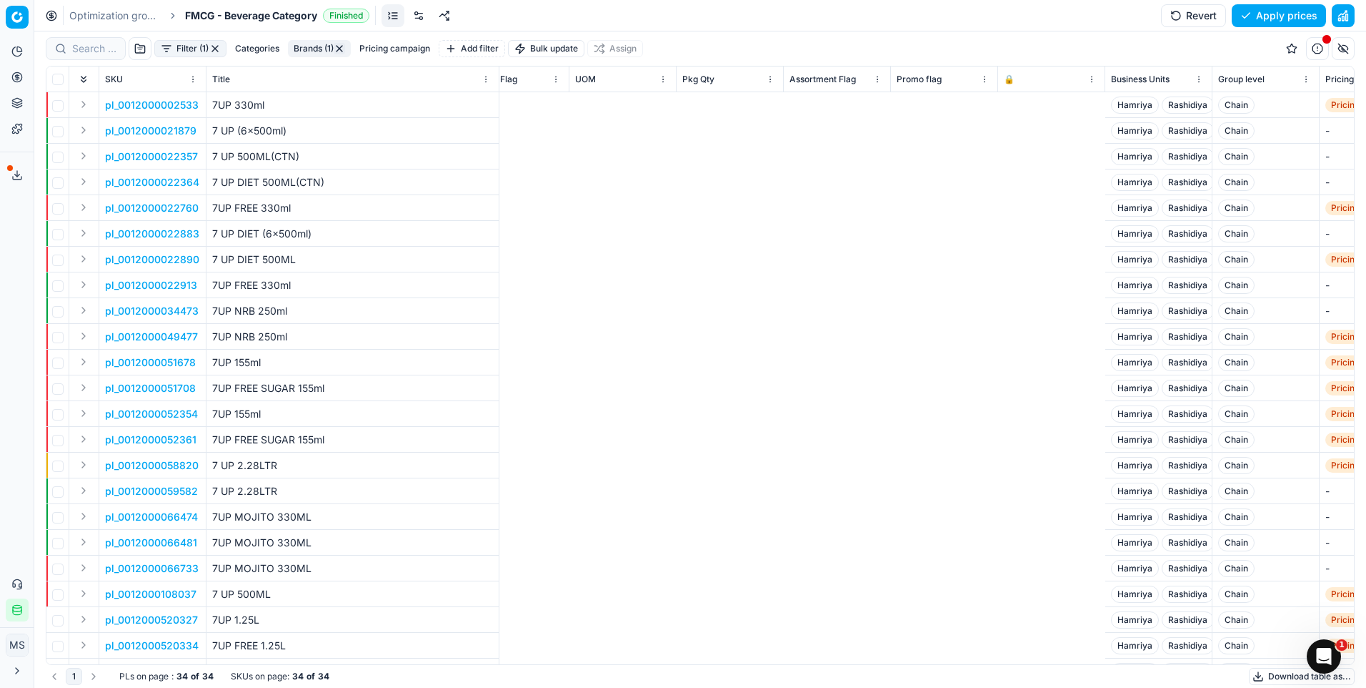
scroll to position [0, 4008]
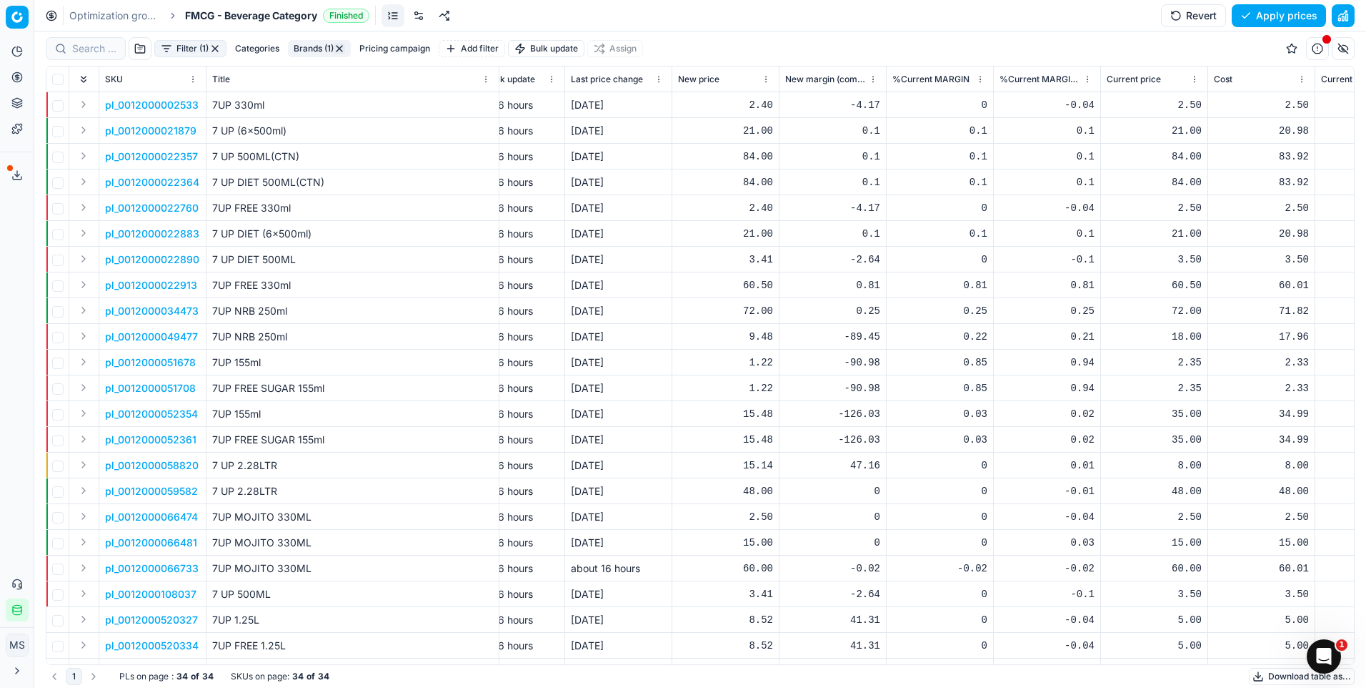
click at [19, 19] on html "Pricing platform Analytics Pricing Product portfolio Templates Export service 2…" at bounding box center [683, 344] width 1366 height 688
click at [102, 97] on div "Competitive data" at bounding box center [85, 101] width 153 height 31
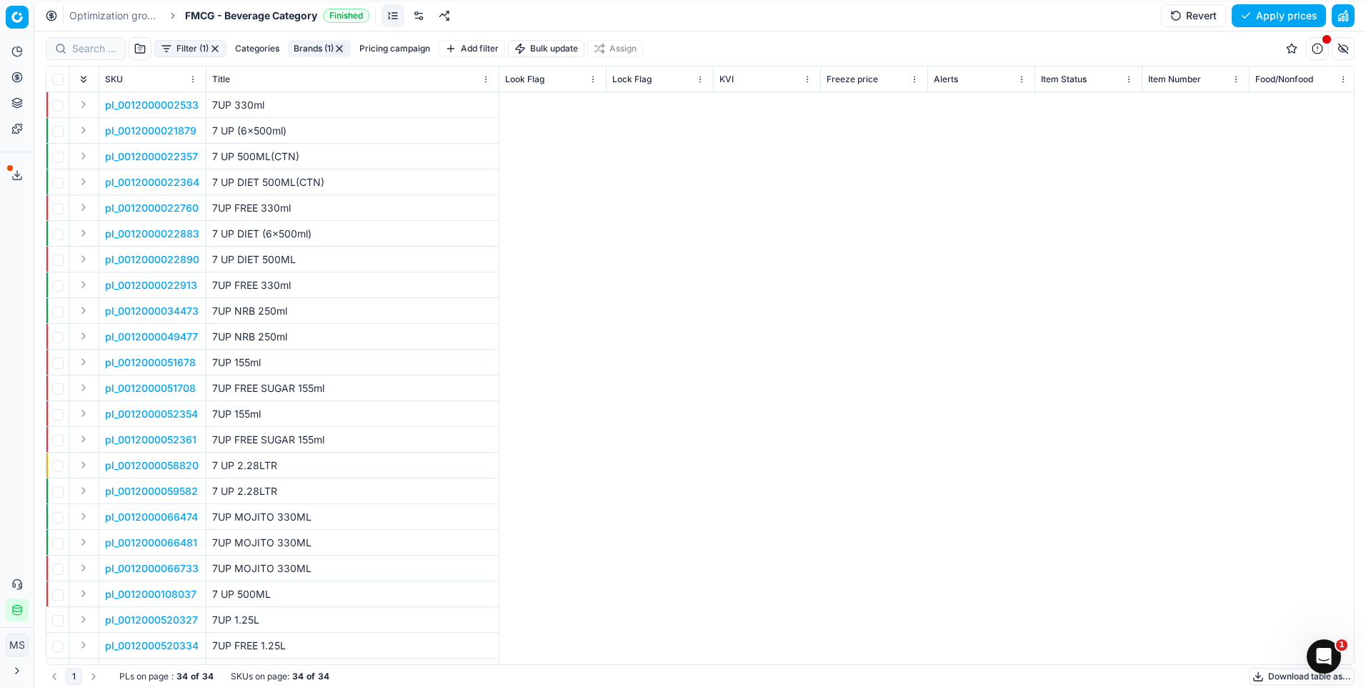
scroll to position [0, 4008]
